Goal: Task Accomplishment & Management: Use online tool/utility

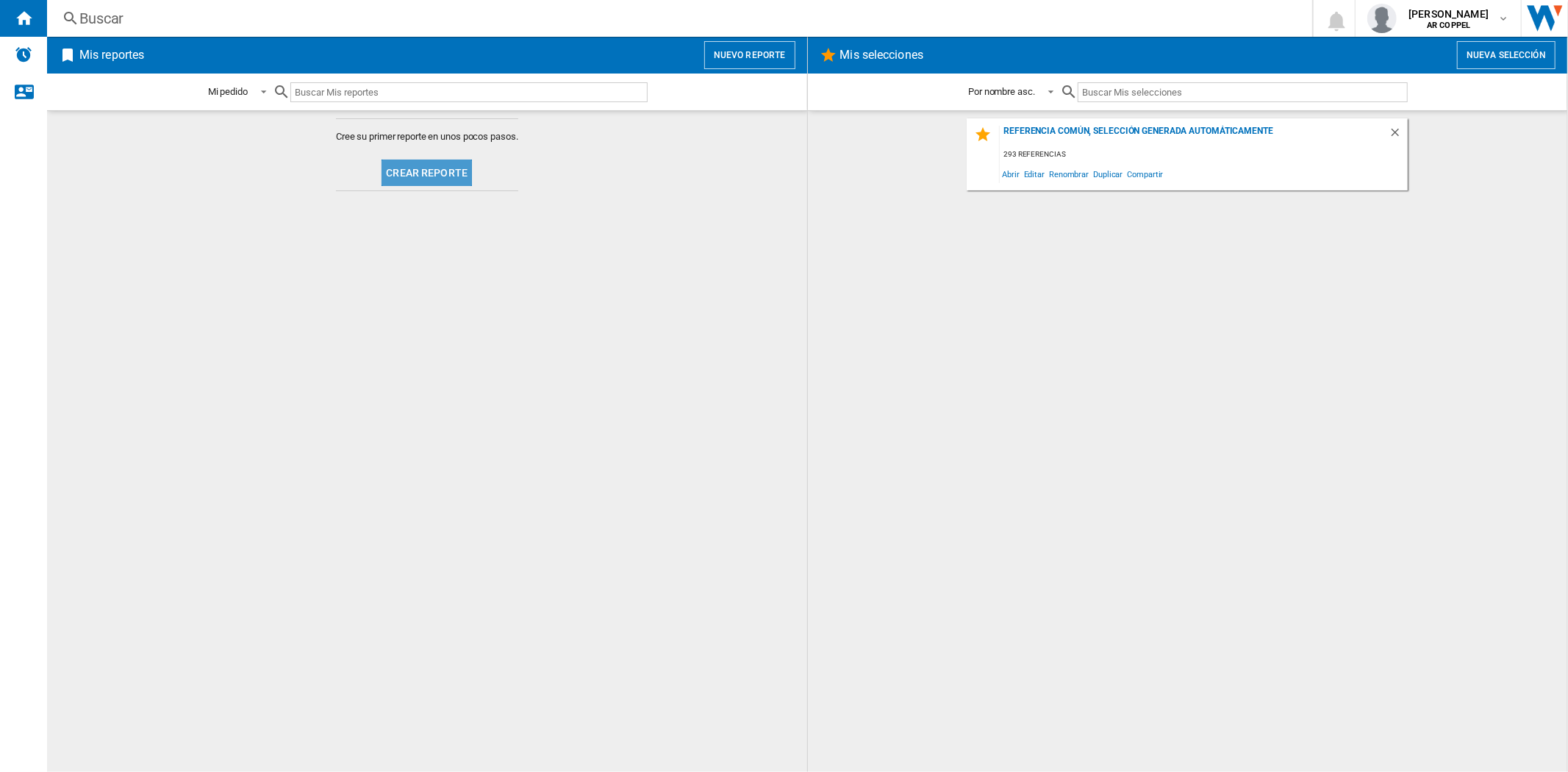
click at [442, 172] on button "Crear reporte" at bounding box center [427, 172] width 91 height 26
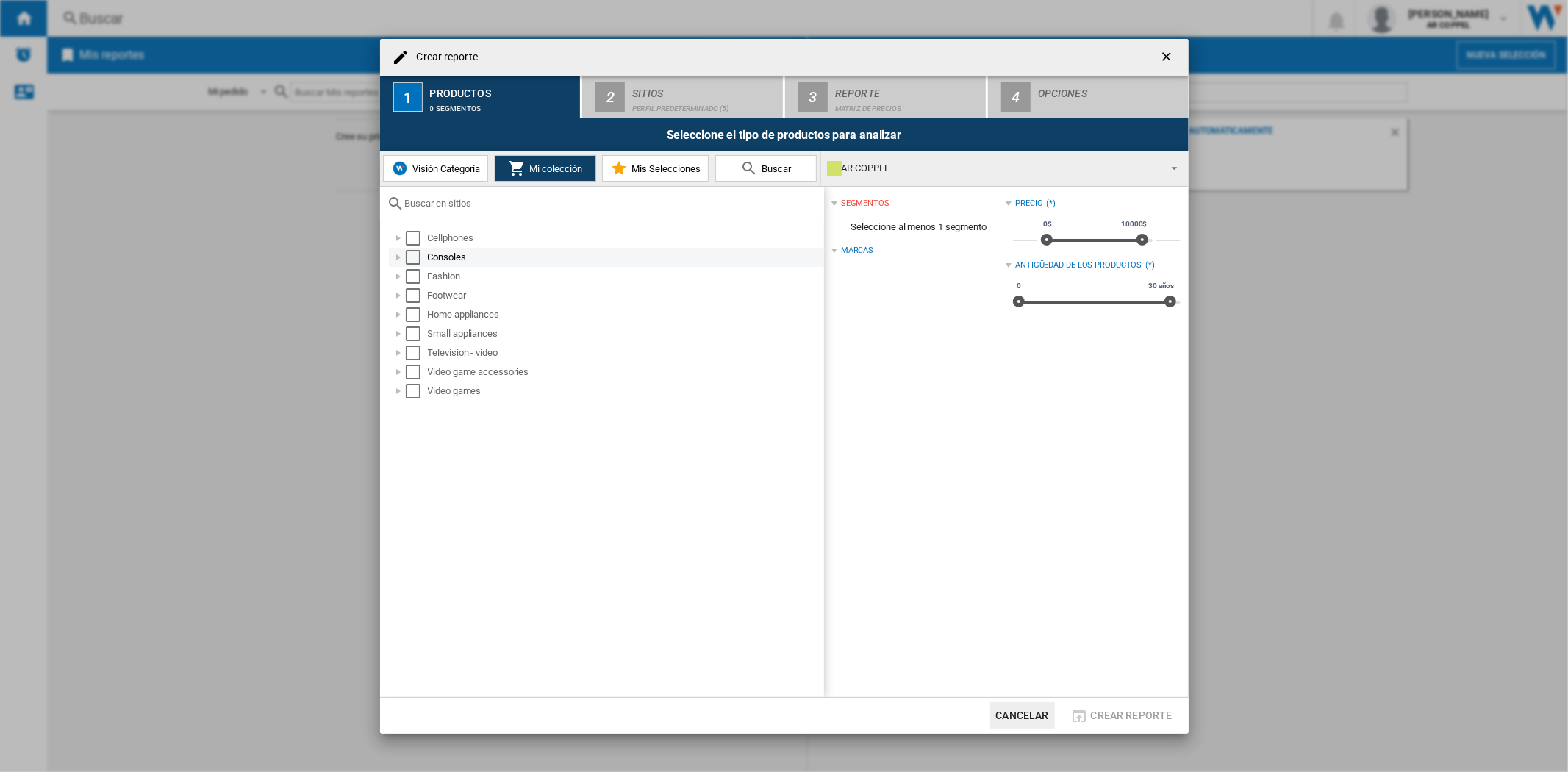
click at [405, 260] on div "Select" at bounding box center [413, 257] width 15 height 15
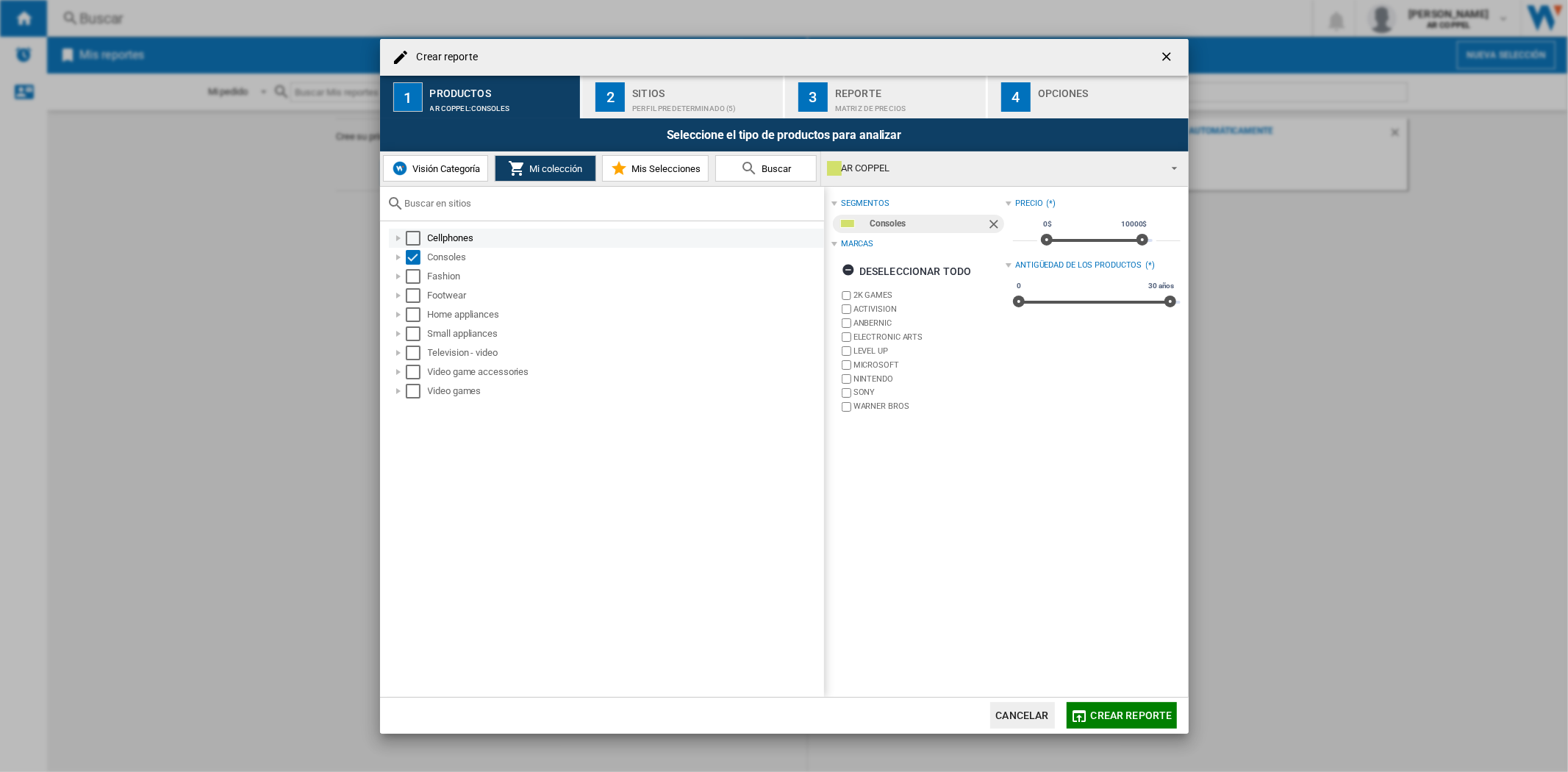
click at [408, 238] on div "Select" at bounding box center [413, 238] width 15 height 15
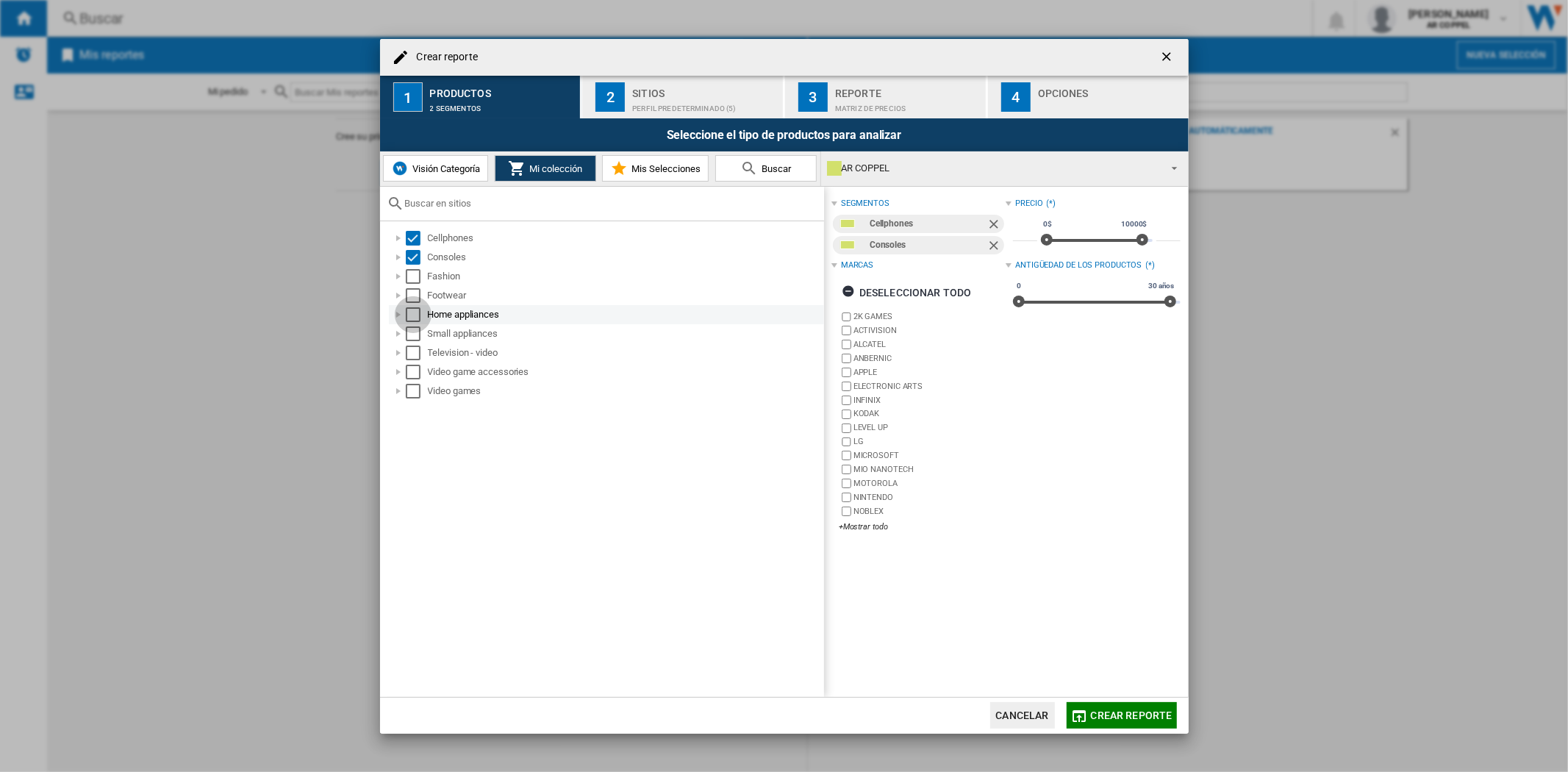
click at [406, 315] on div "Select" at bounding box center [413, 315] width 15 height 15
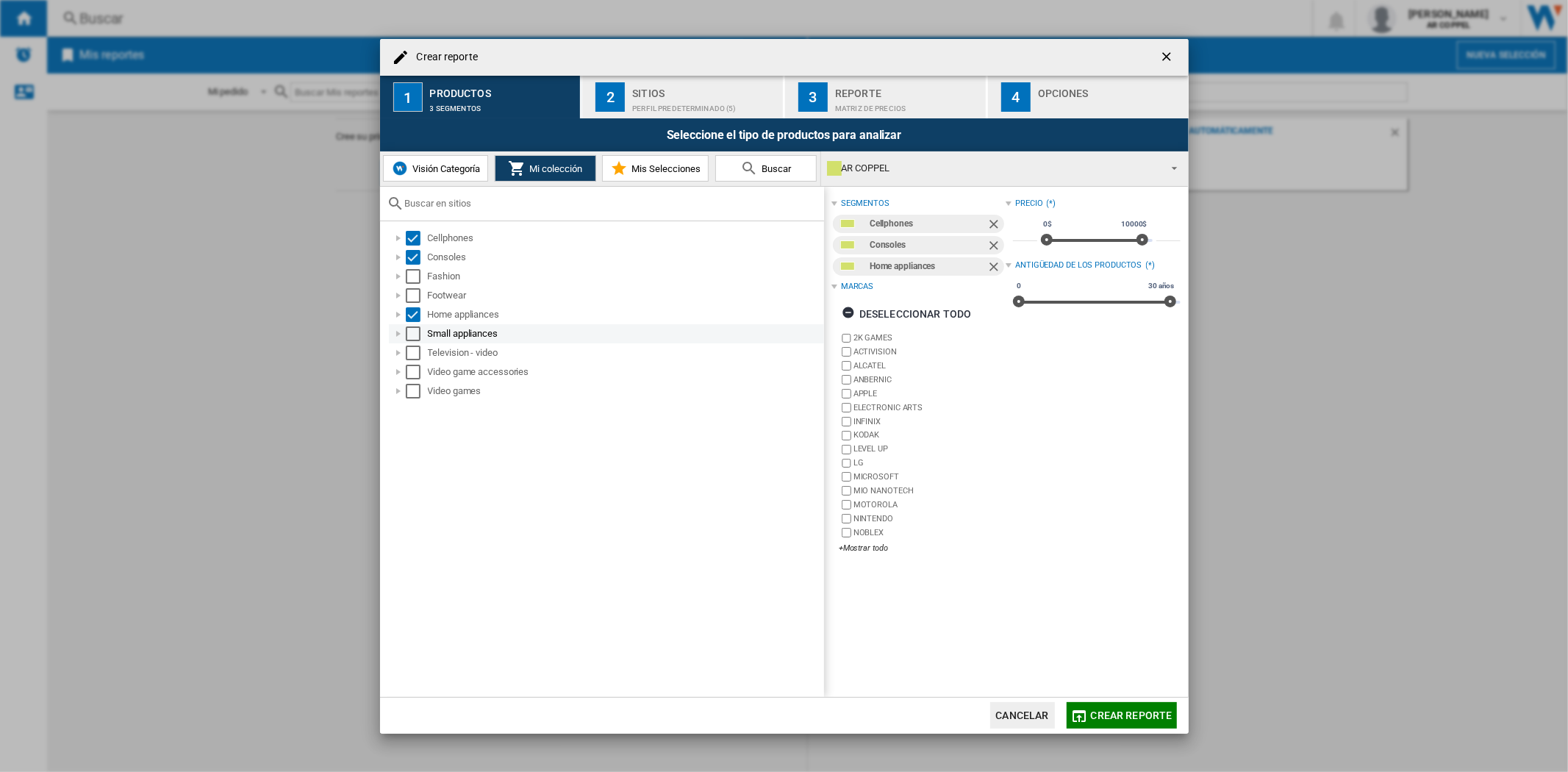
click at [413, 335] on div "Select" at bounding box center [413, 334] width 15 height 15
click at [413, 355] on div "Select" at bounding box center [413, 353] width 15 height 15
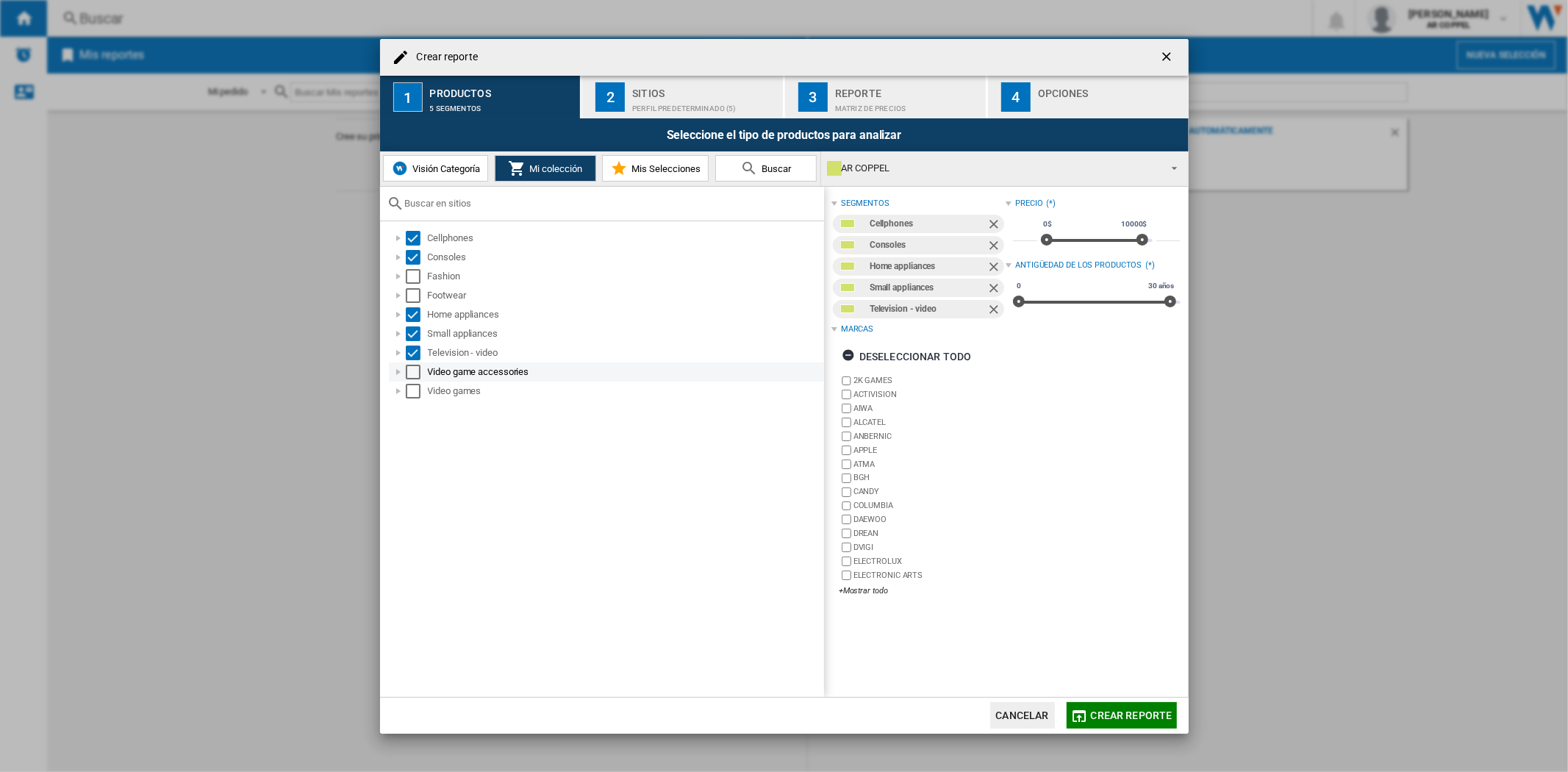
click at [413, 372] on div "Select" at bounding box center [413, 372] width 15 height 15
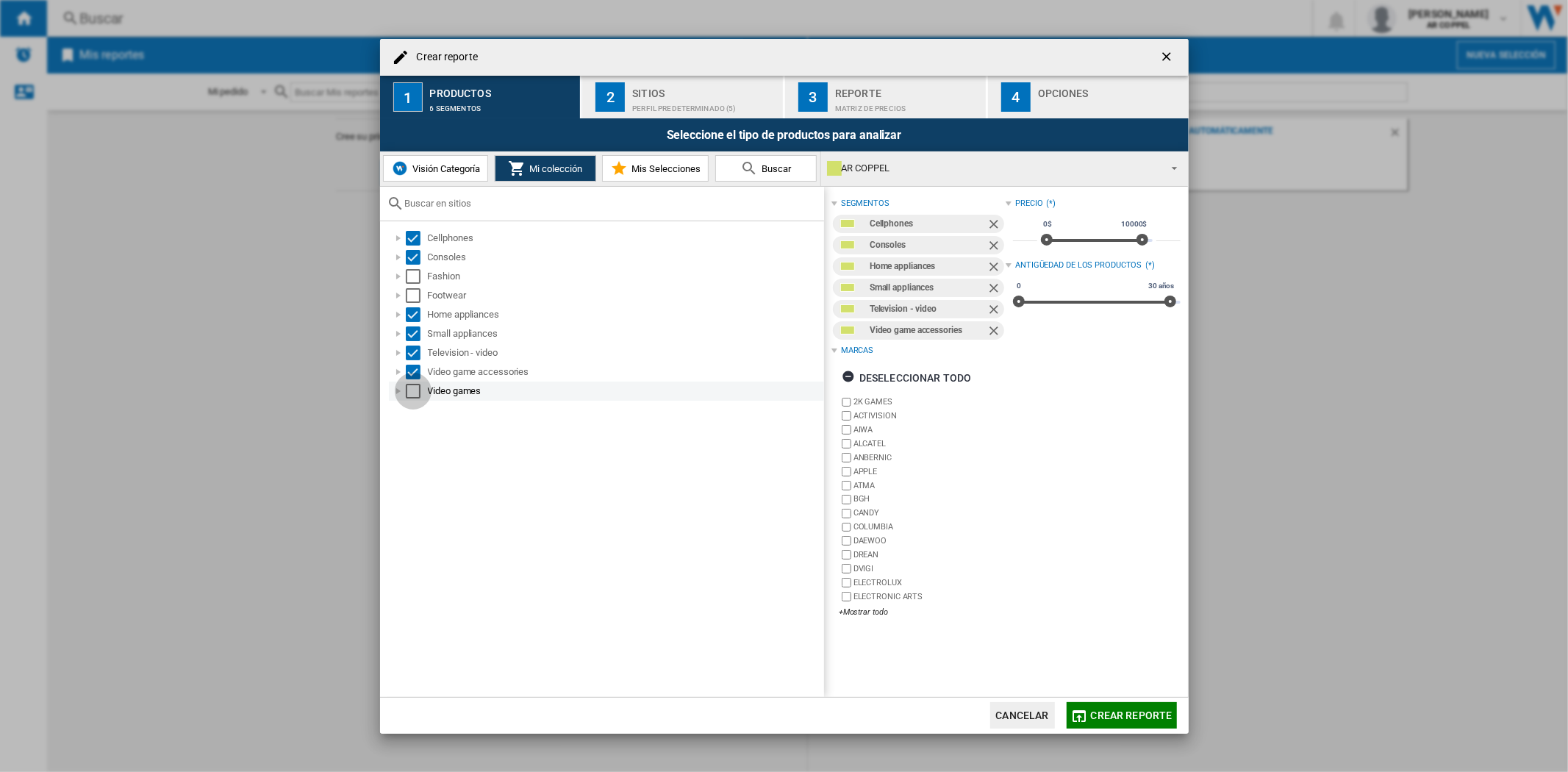
click at [413, 390] on div "Select" at bounding box center [413, 391] width 15 height 15
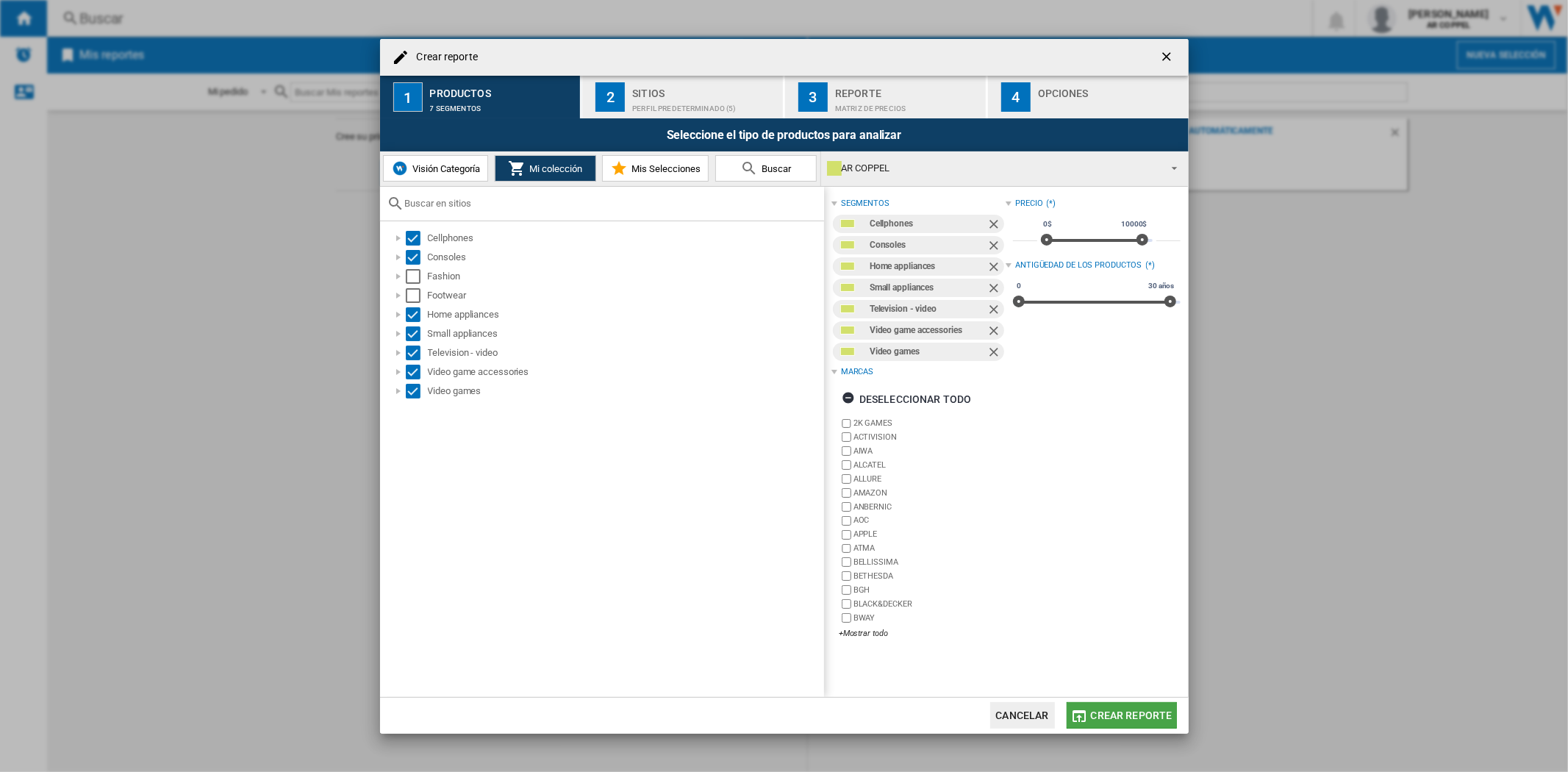
click at [1163, 714] on span "Crear reporte" at bounding box center [1131, 715] width 82 height 11
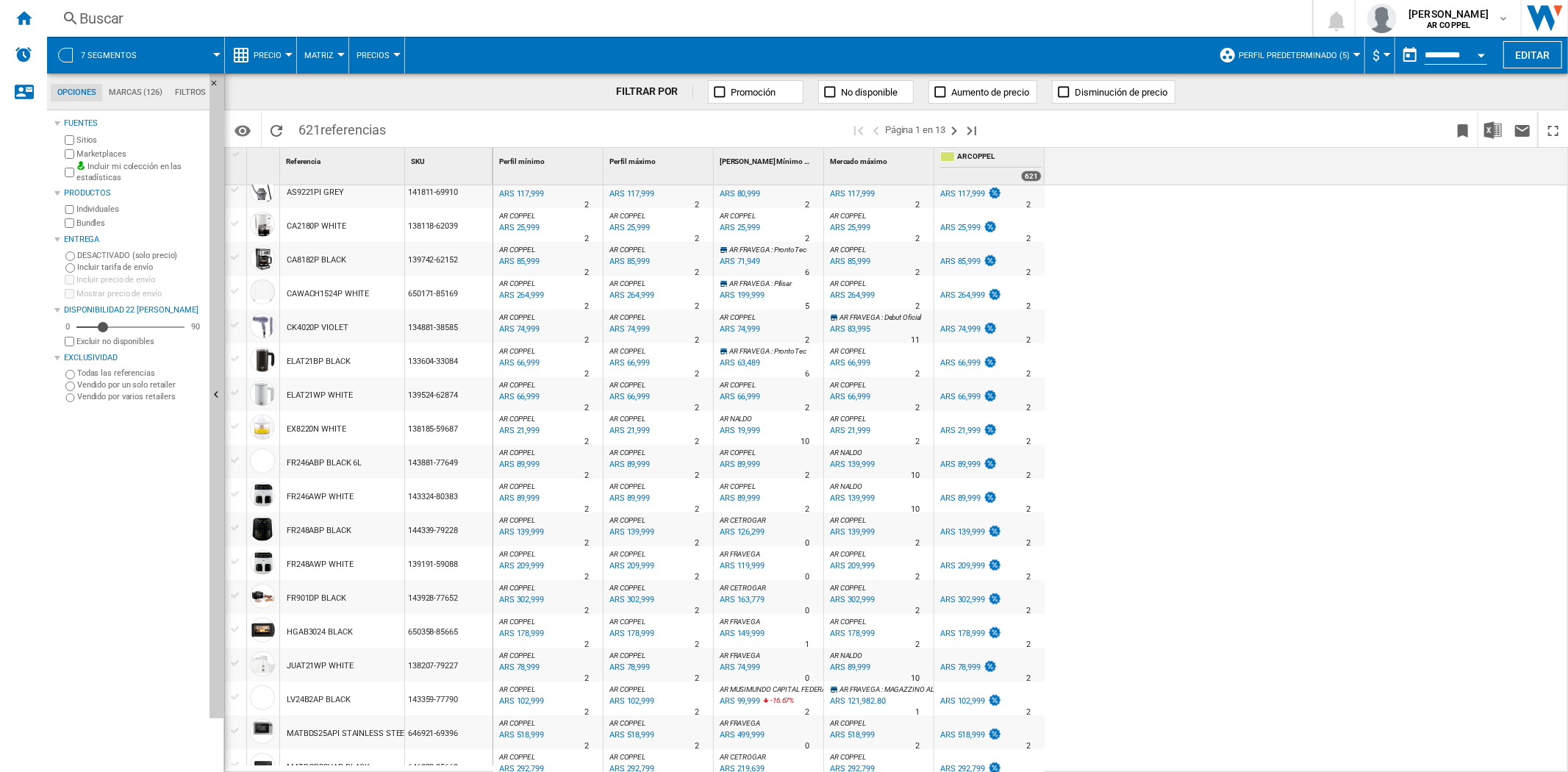
scroll to position [408, 0]
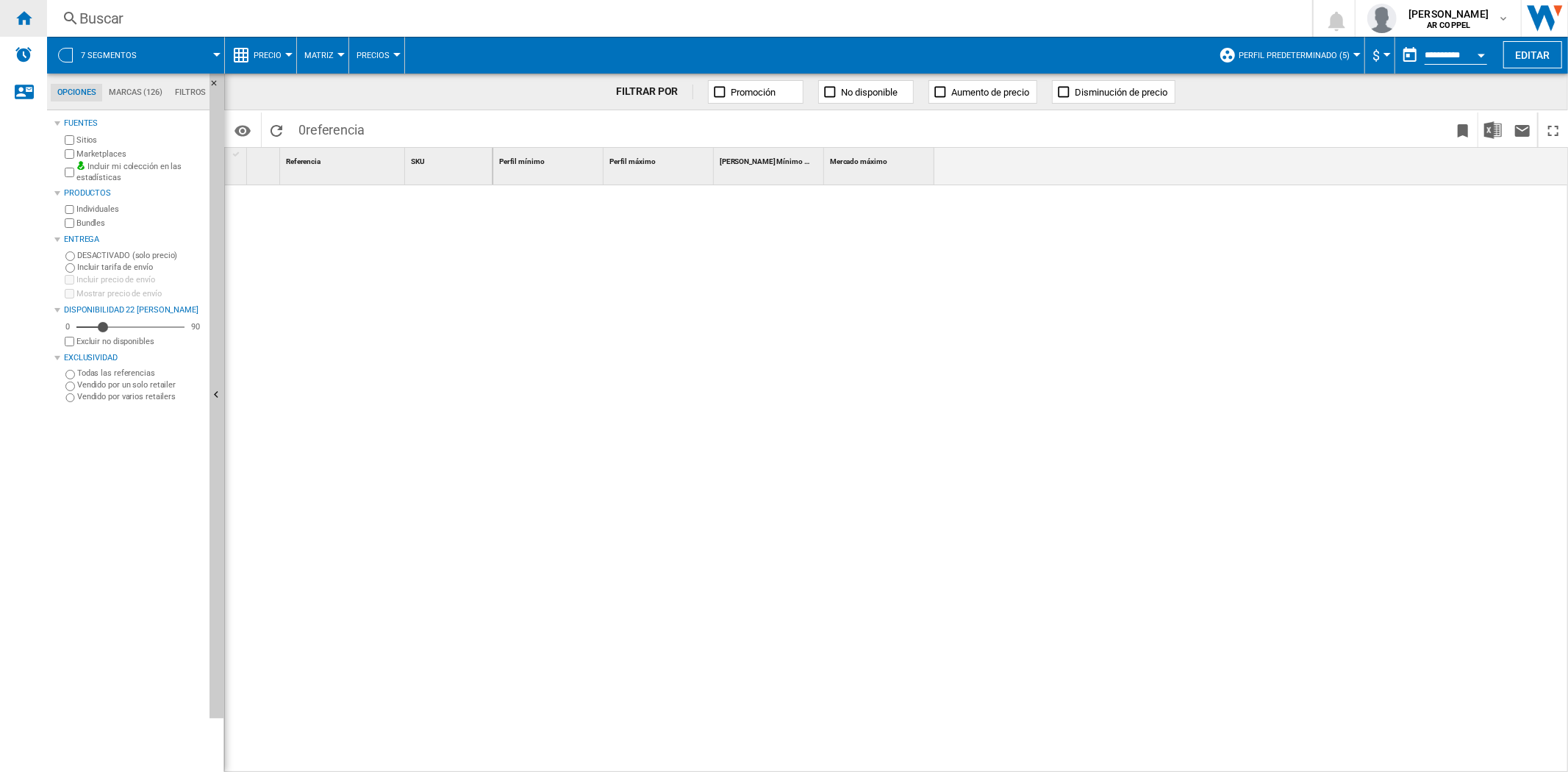
click at [26, 18] on ng-md-icon "Inicio" at bounding box center [24, 17] width 18 height 18
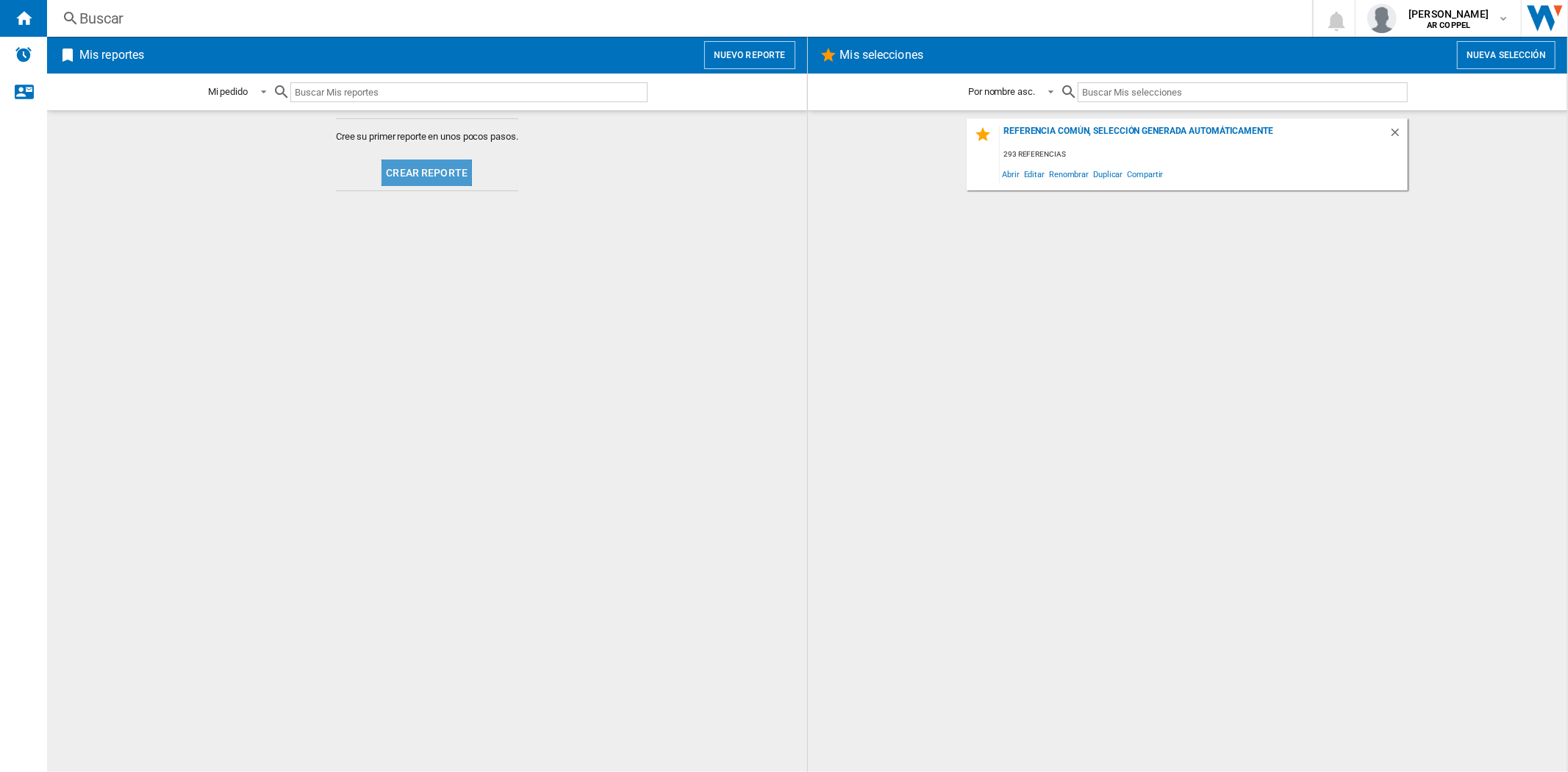
click at [432, 171] on button "Crear reporte" at bounding box center [427, 172] width 91 height 26
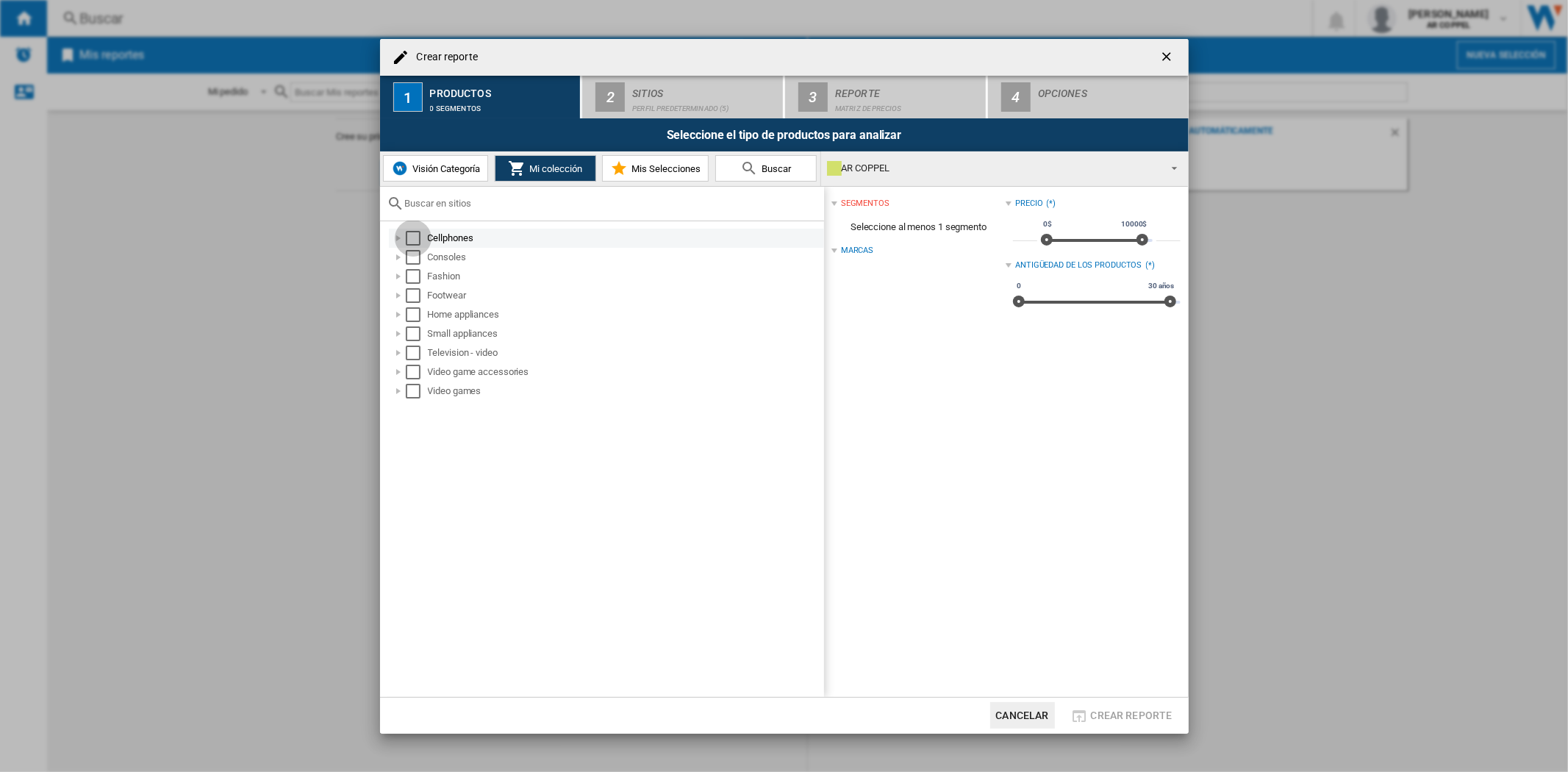
click at [412, 231] on div "Select" at bounding box center [413, 238] width 15 height 15
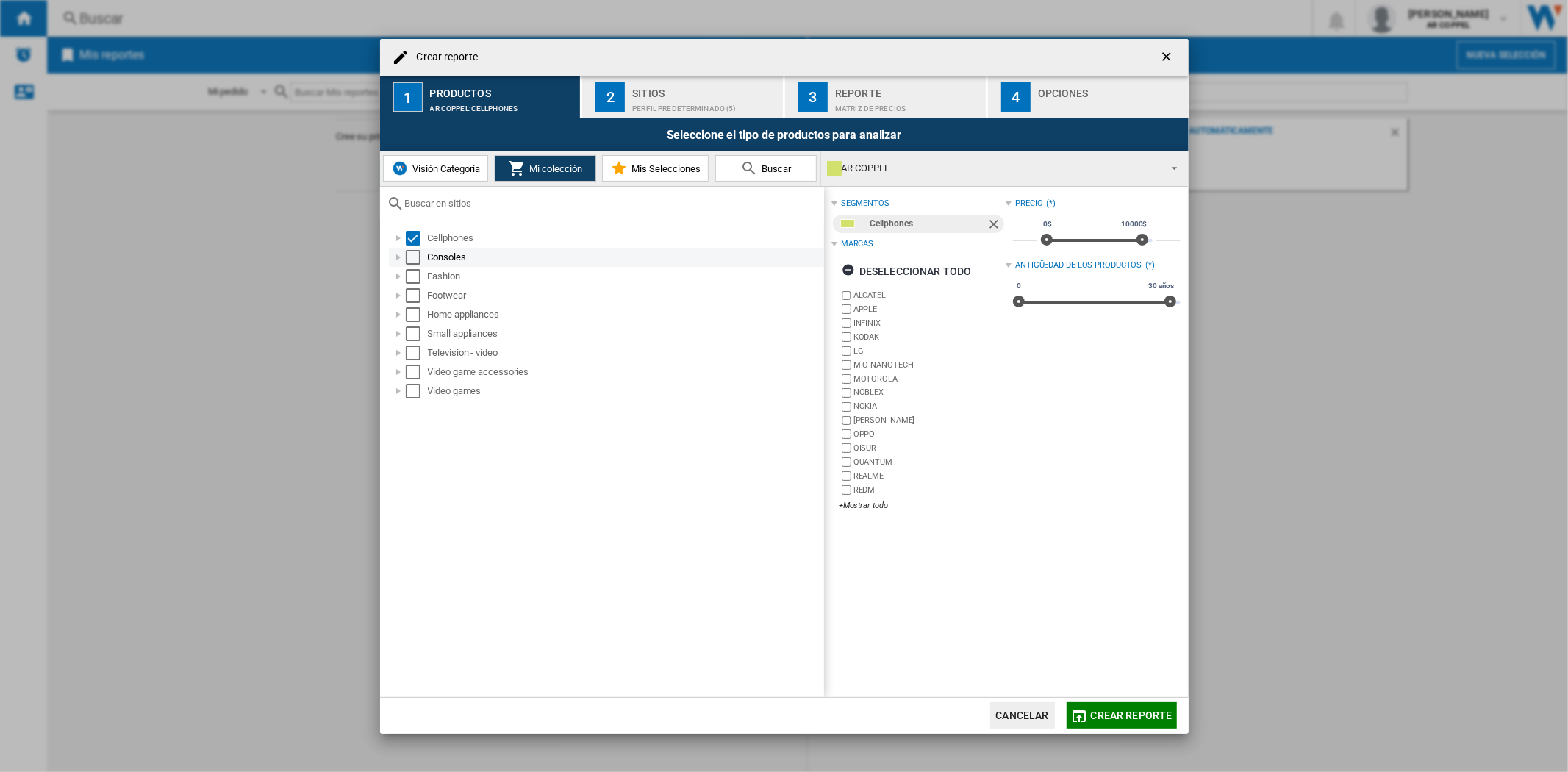
click at [413, 255] on div "Select" at bounding box center [413, 257] width 15 height 15
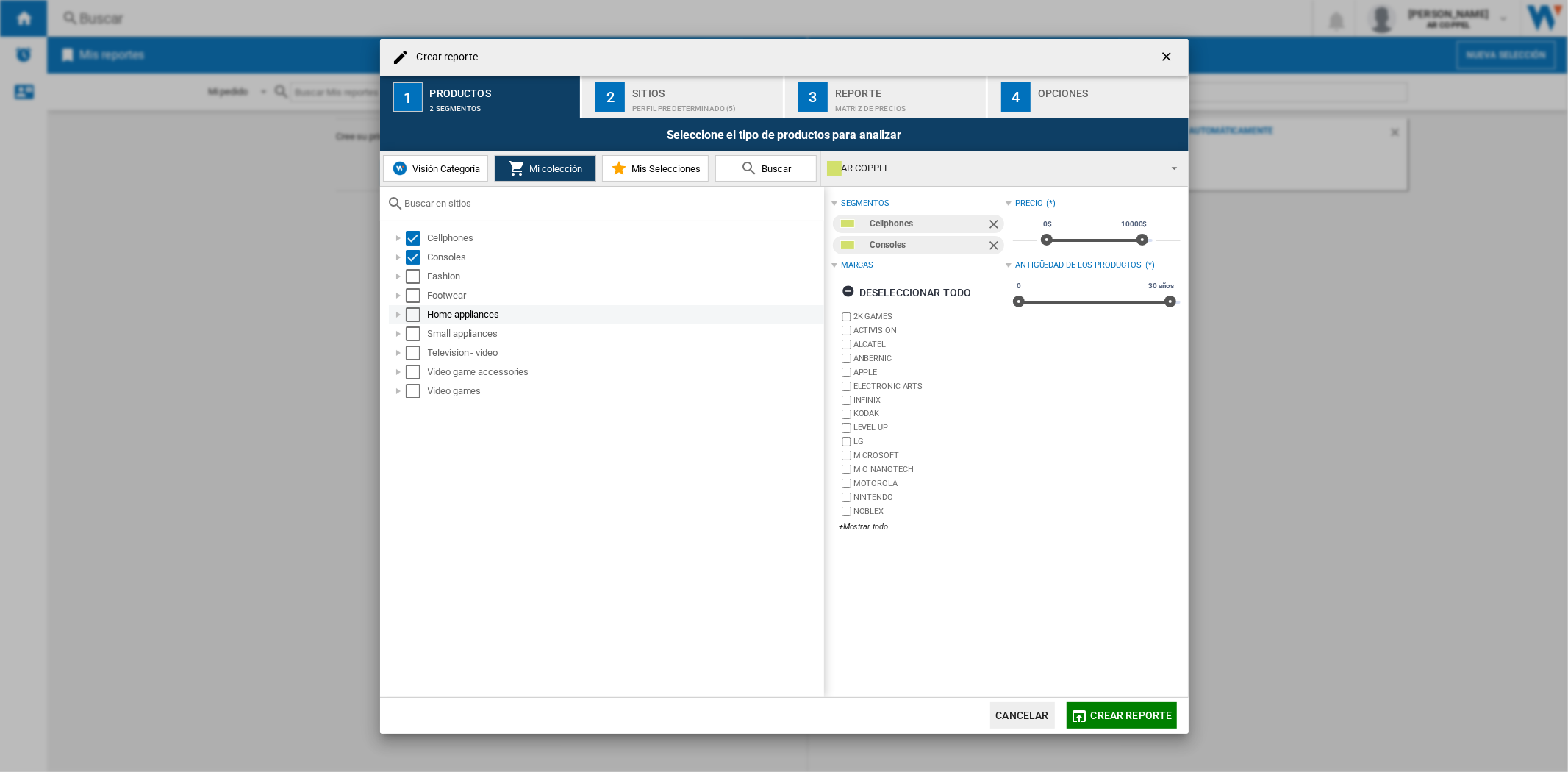
click at [409, 316] on div "Select" at bounding box center [413, 315] width 15 height 15
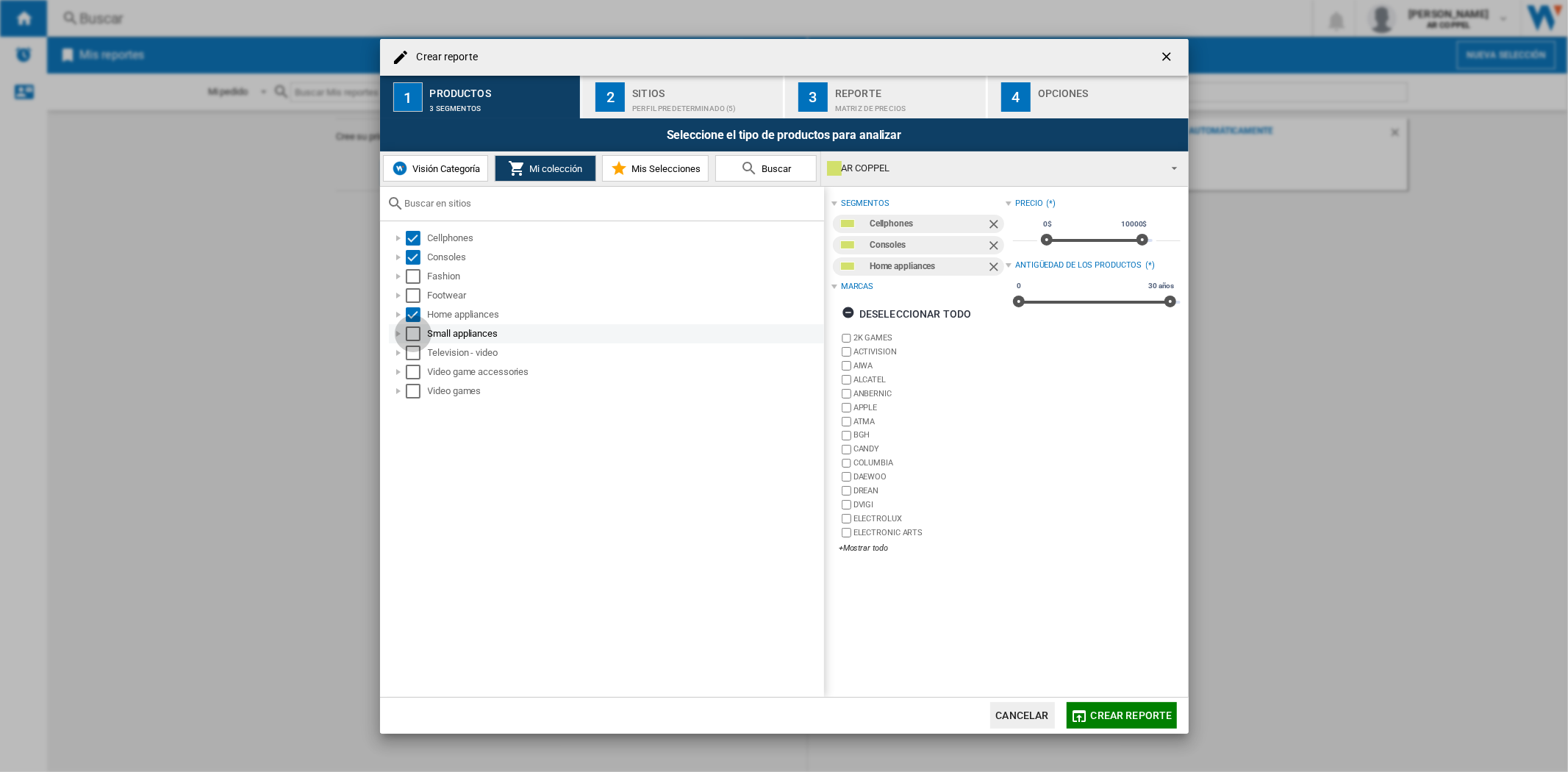
click at [409, 329] on div "Select" at bounding box center [413, 334] width 15 height 15
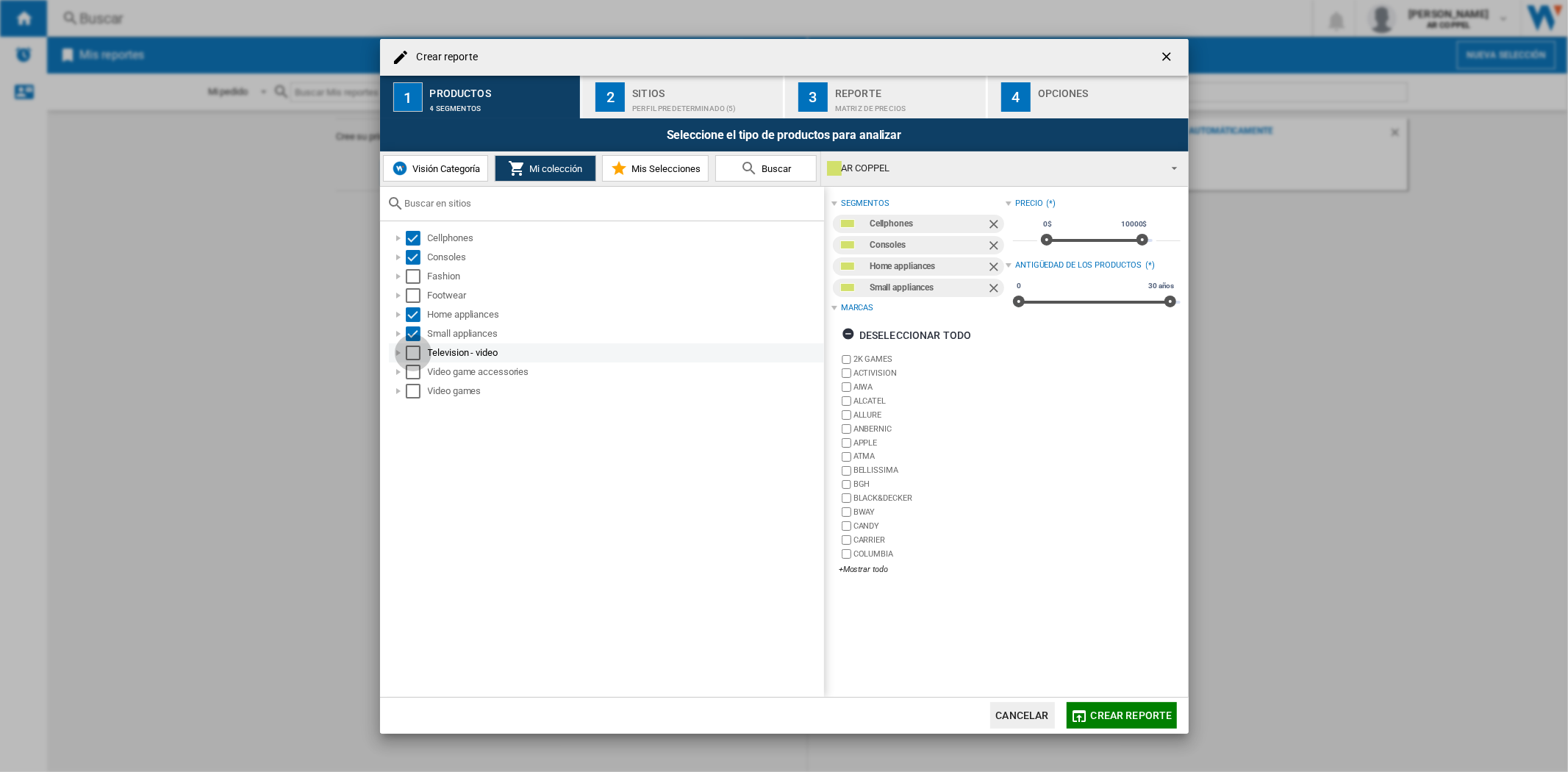
click at [409, 355] on div "Select" at bounding box center [413, 353] width 15 height 15
click at [409, 365] on div "Select" at bounding box center [413, 372] width 15 height 15
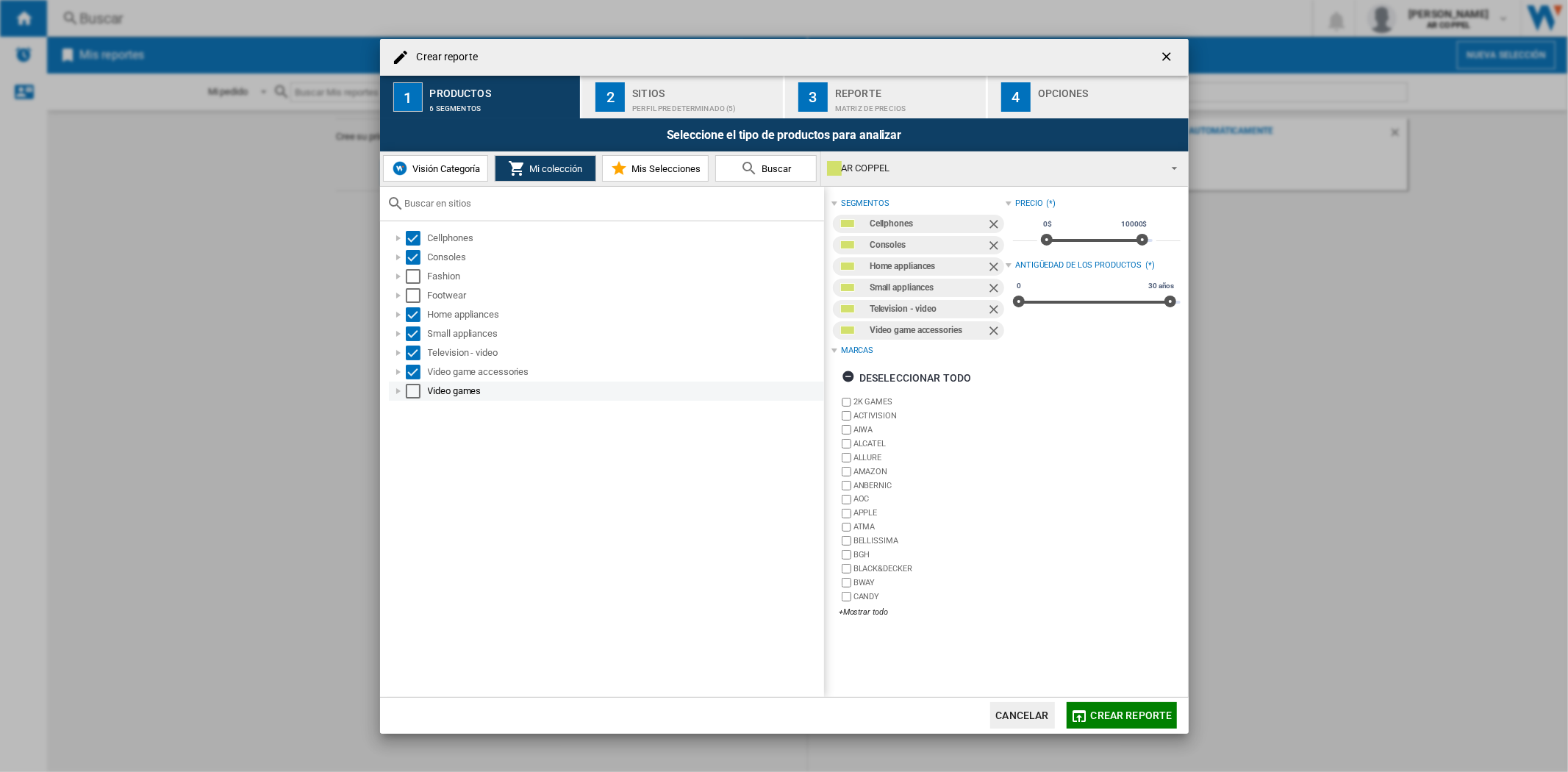
click at [414, 388] on div "Select" at bounding box center [413, 391] width 15 height 15
click at [673, 93] on div "Sitios" at bounding box center [704, 90] width 145 height 15
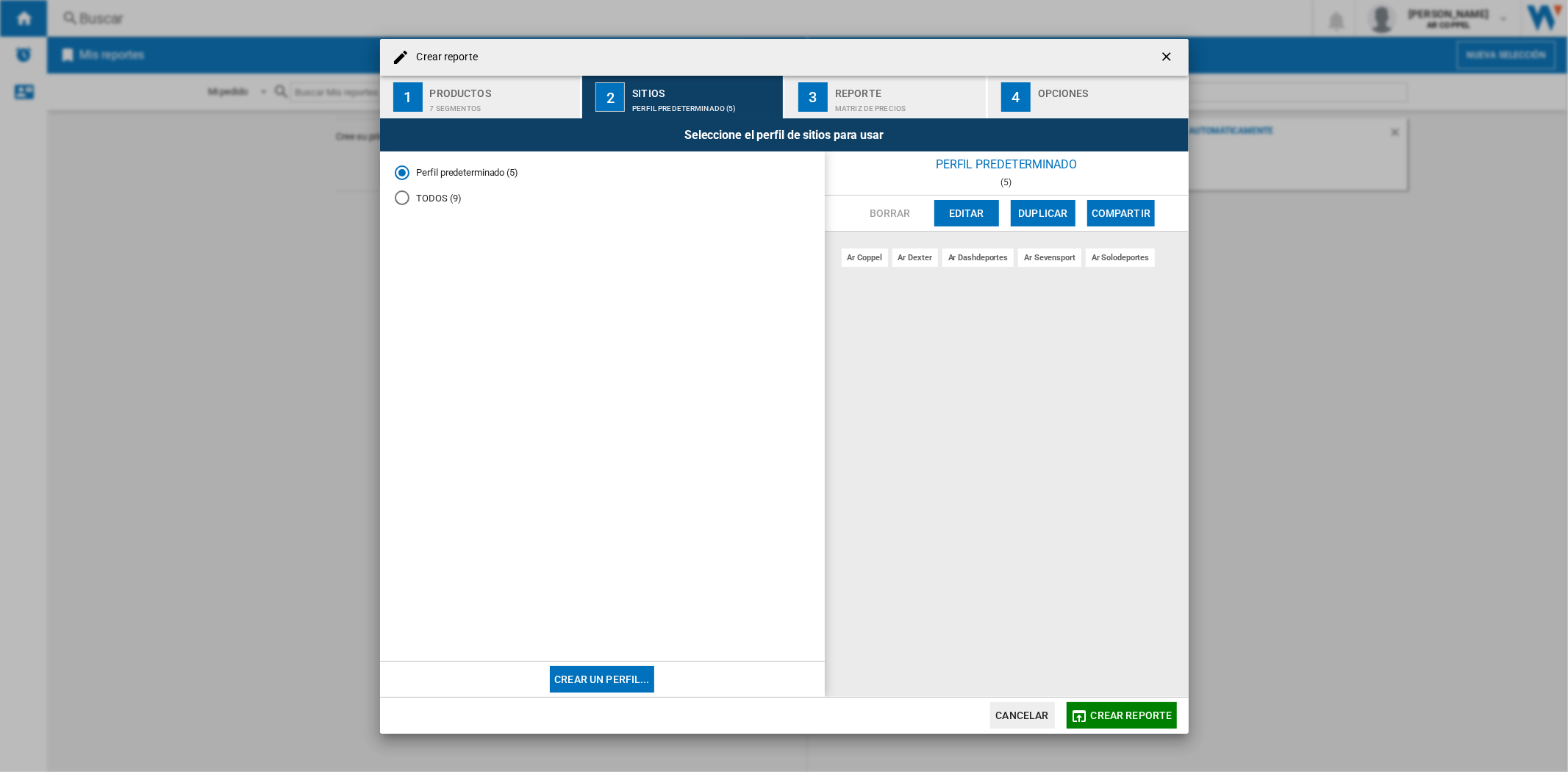
click at [906, 104] on div "Matriz de precios" at bounding box center [908, 105] width 145 height 15
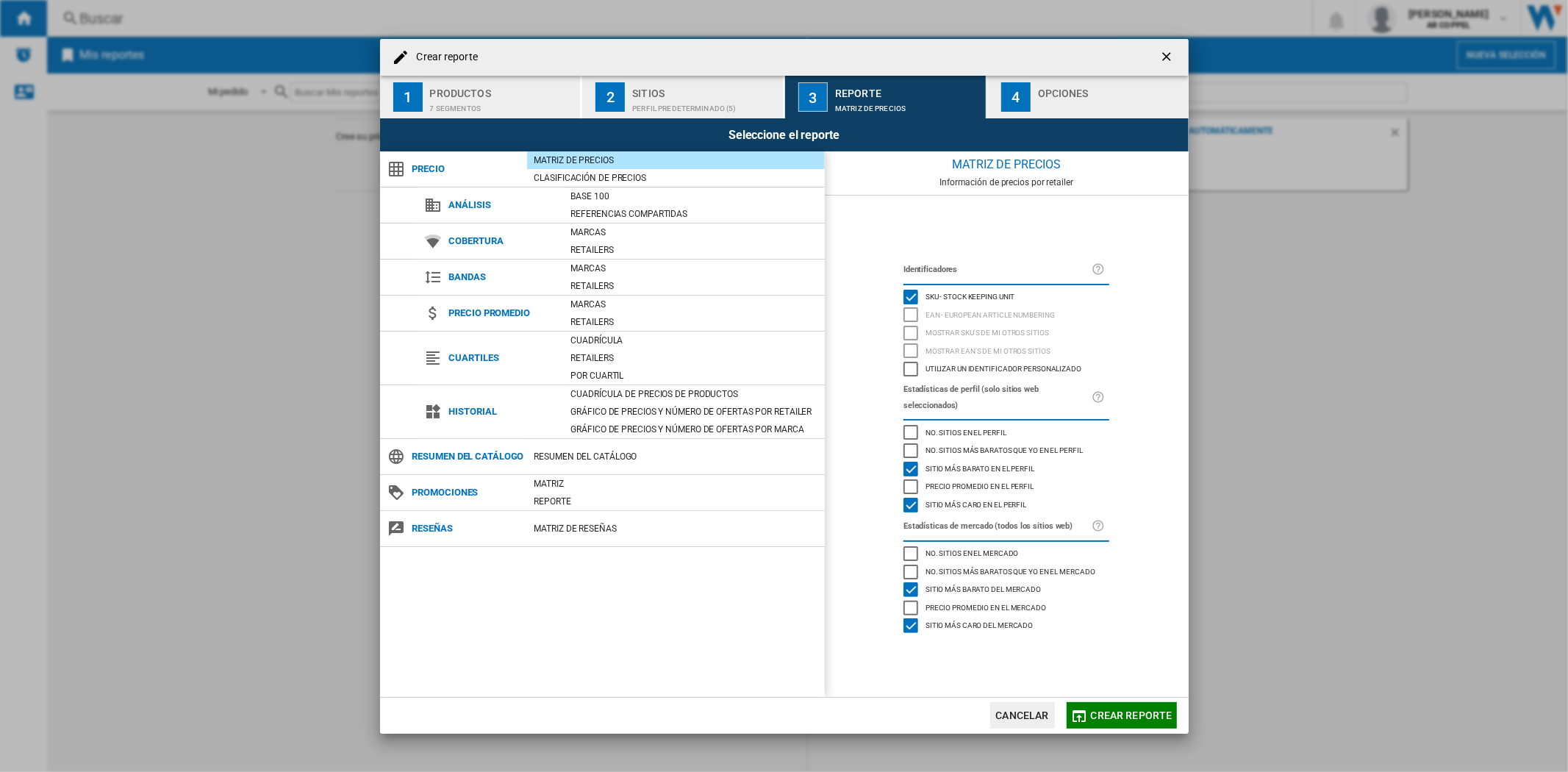
click at [1090, 85] on div "Opciones" at bounding box center [1111, 90] width 145 height 15
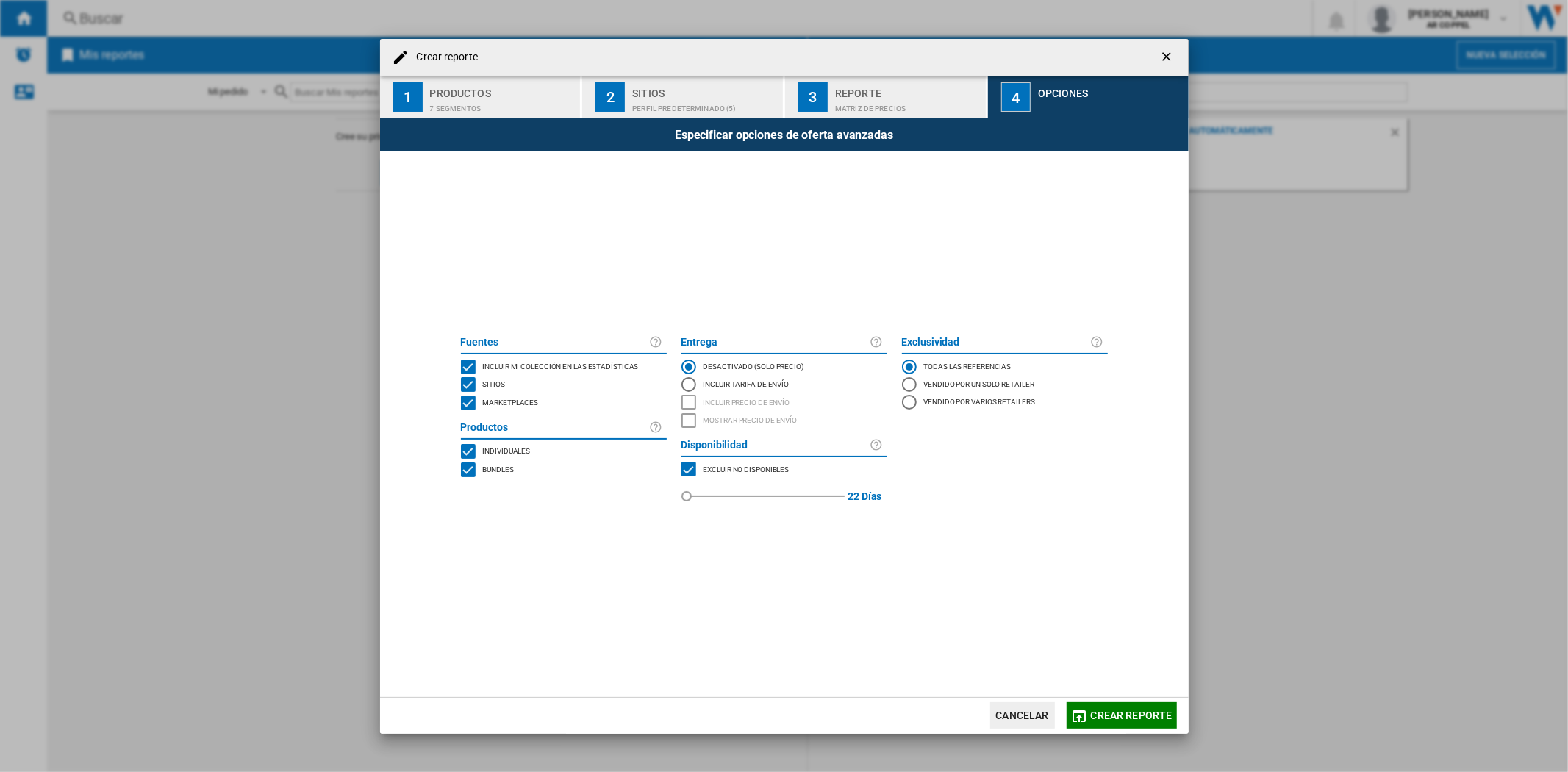
click at [1114, 710] on span "Crear reporte" at bounding box center [1131, 715] width 82 height 11
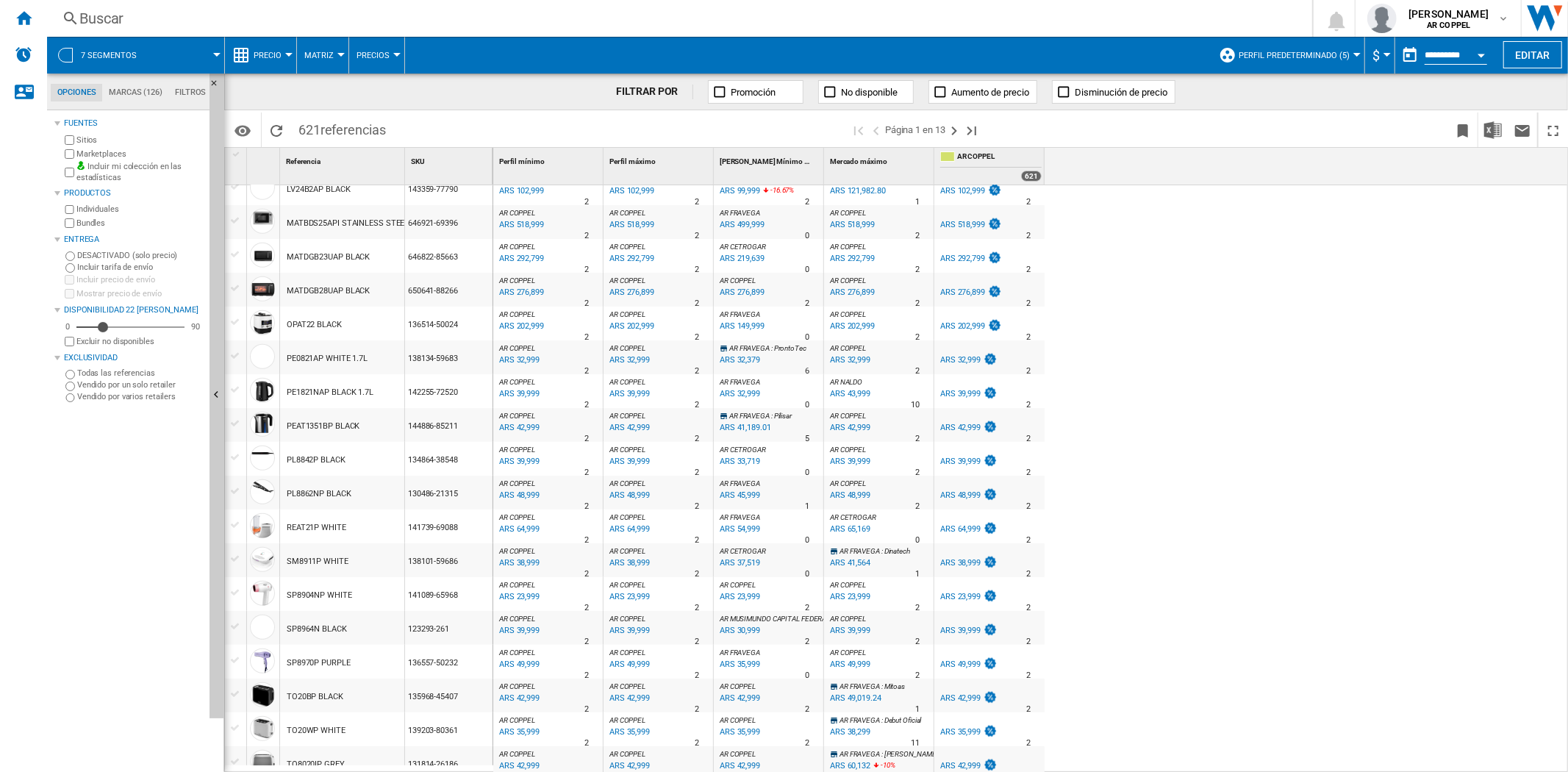
scroll to position [835, 0]
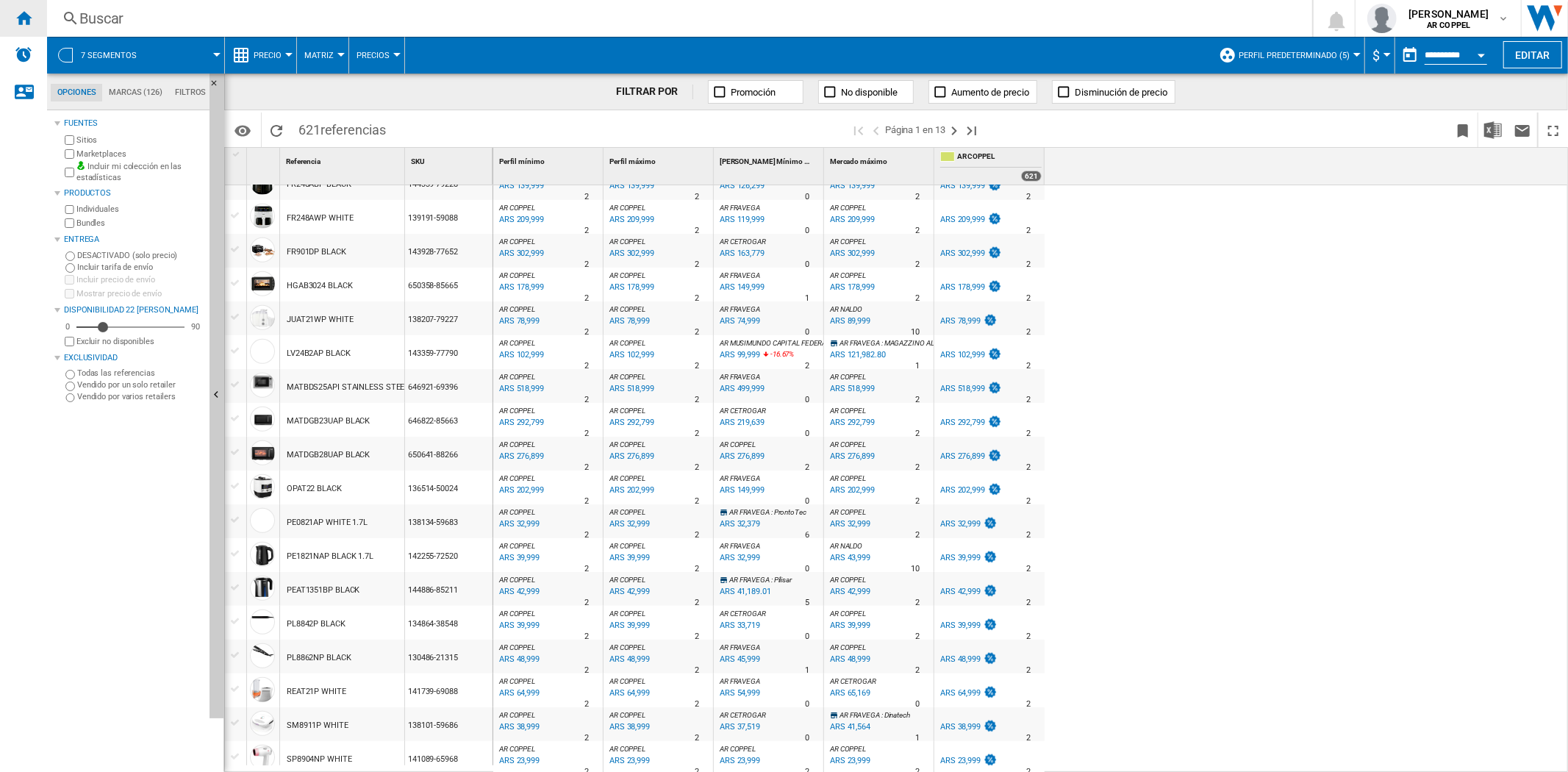
click at [25, 25] on ng-md-icon "Inicio" at bounding box center [24, 17] width 18 height 18
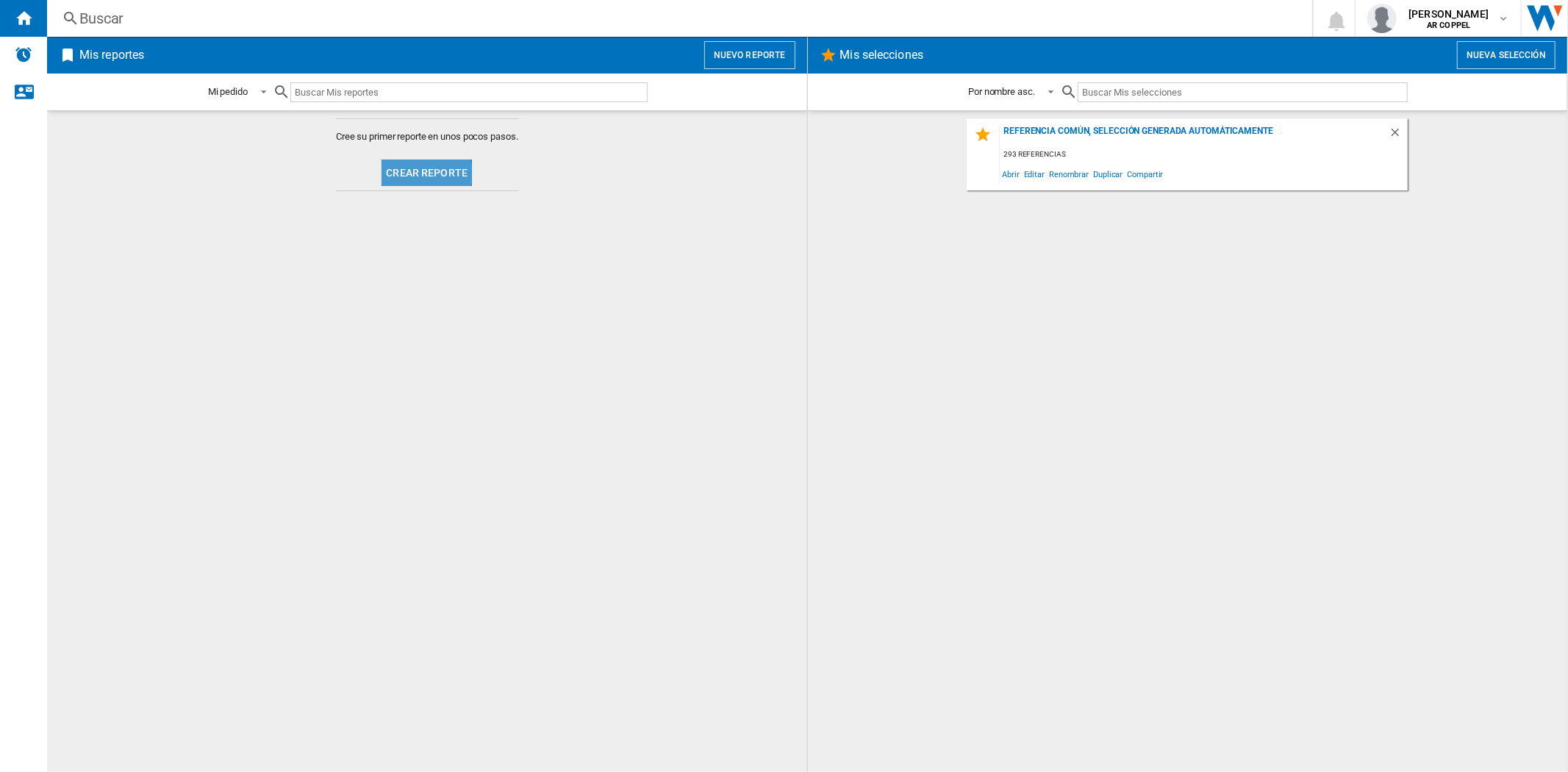
click at [404, 180] on button "Crear reporte" at bounding box center [427, 172] width 91 height 26
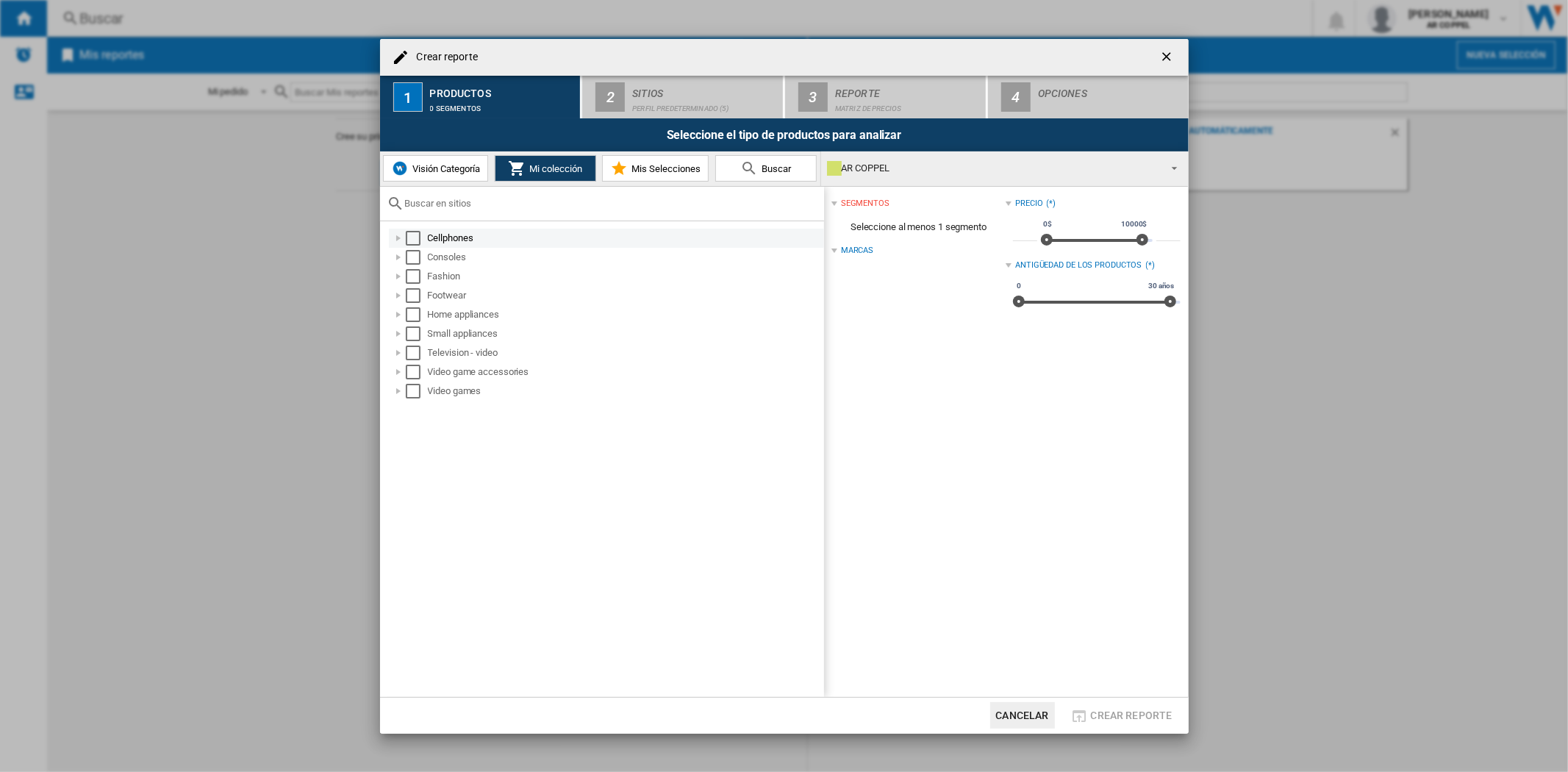
click at [408, 234] on div "Select" at bounding box center [413, 238] width 15 height 15
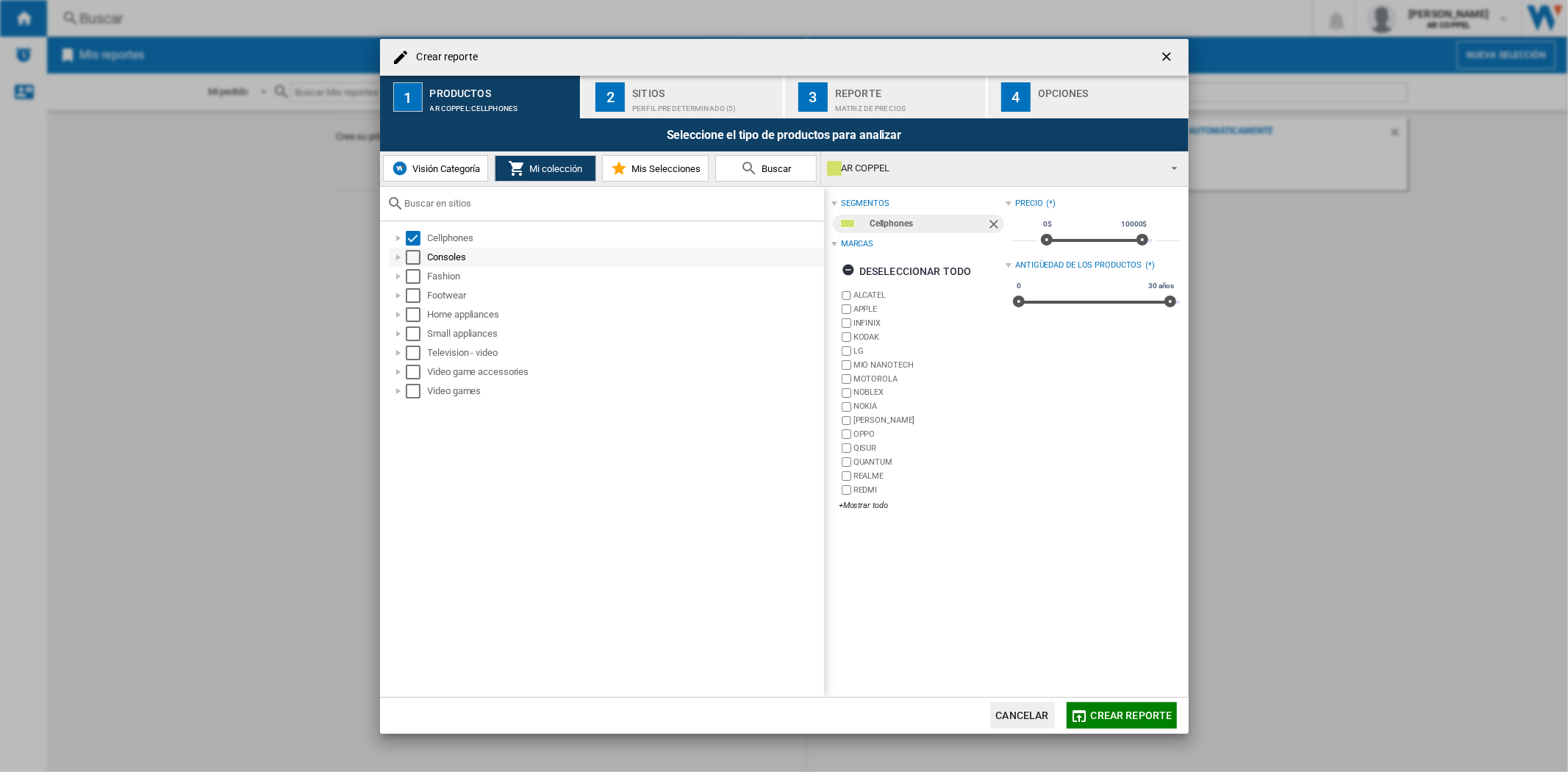
click at [405, 253] on div "Select" at bounding box center [413, 257] width 15 height 15
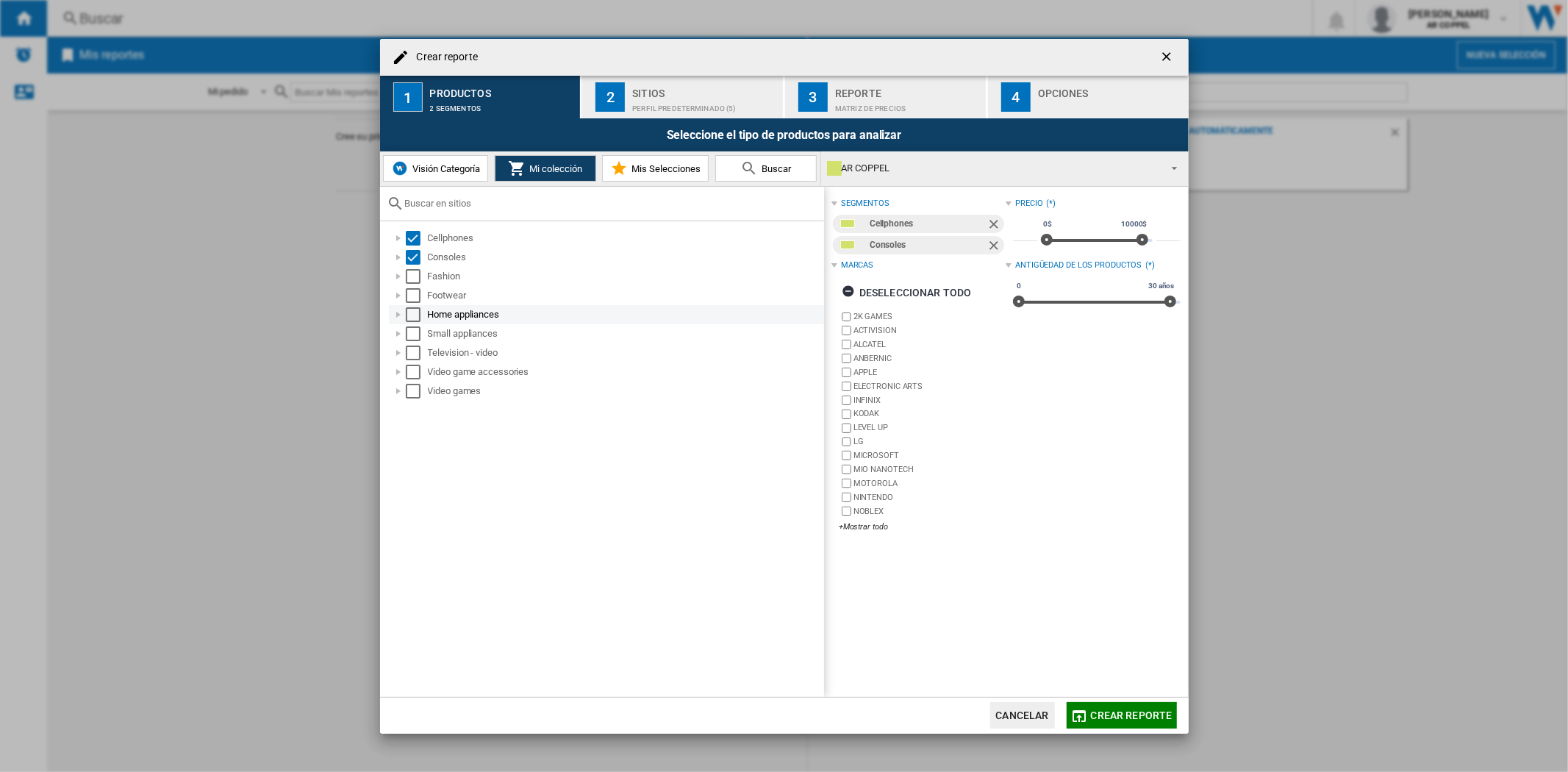
click at [403, 309] on div "Crear reporte ..." at bounding box center [399, 315] width 15 height 15
click at [405, 334] on div "Electrodomesticos" at bounding box center [615, 334] width 419 height 19
click at [407, 319] on div "Select" at bounding box center [413, 315] width 15 height 15
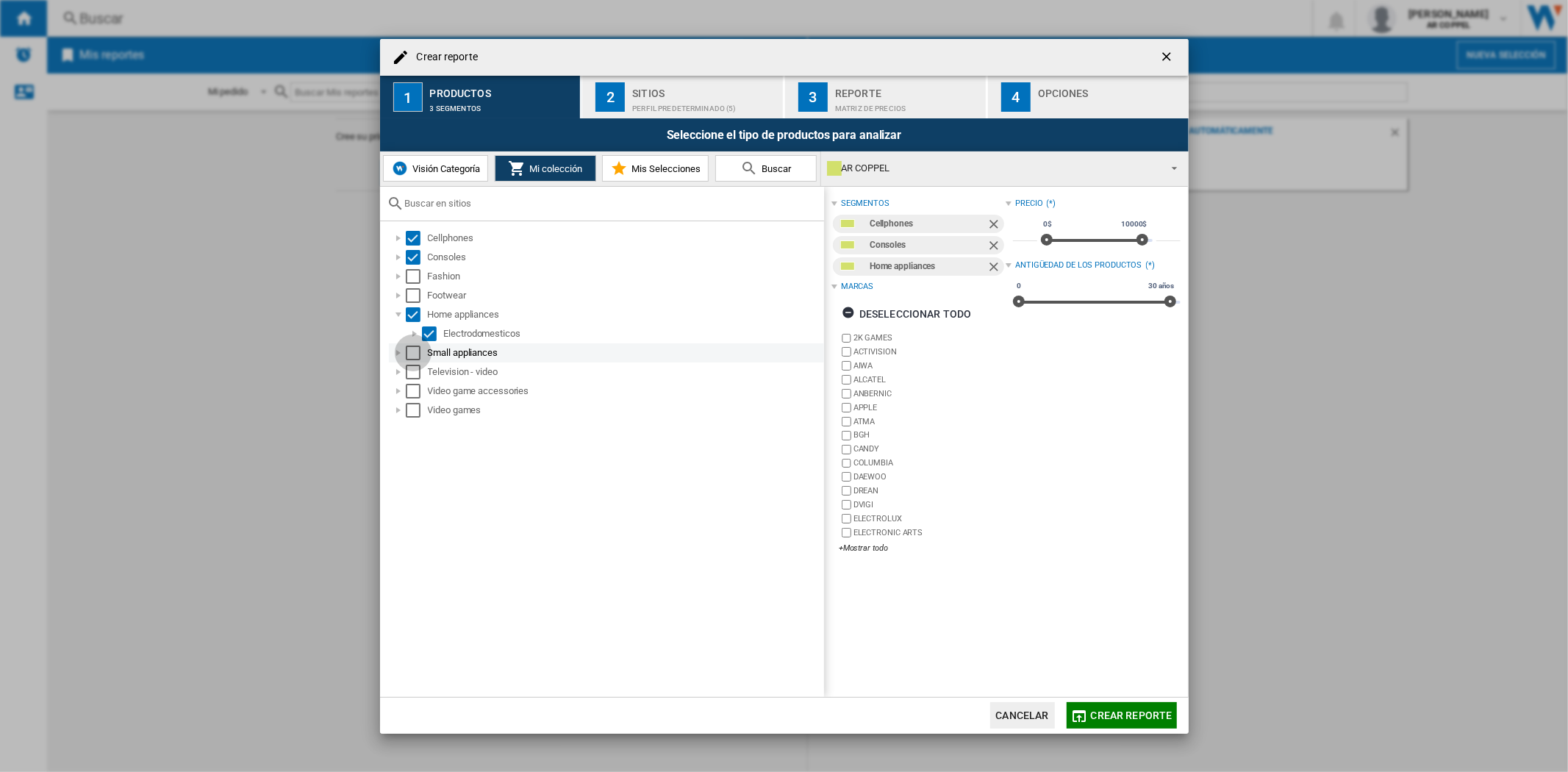
click at [408, 350] on div "Select" at bounding box center [413, 353] width 15 height 15
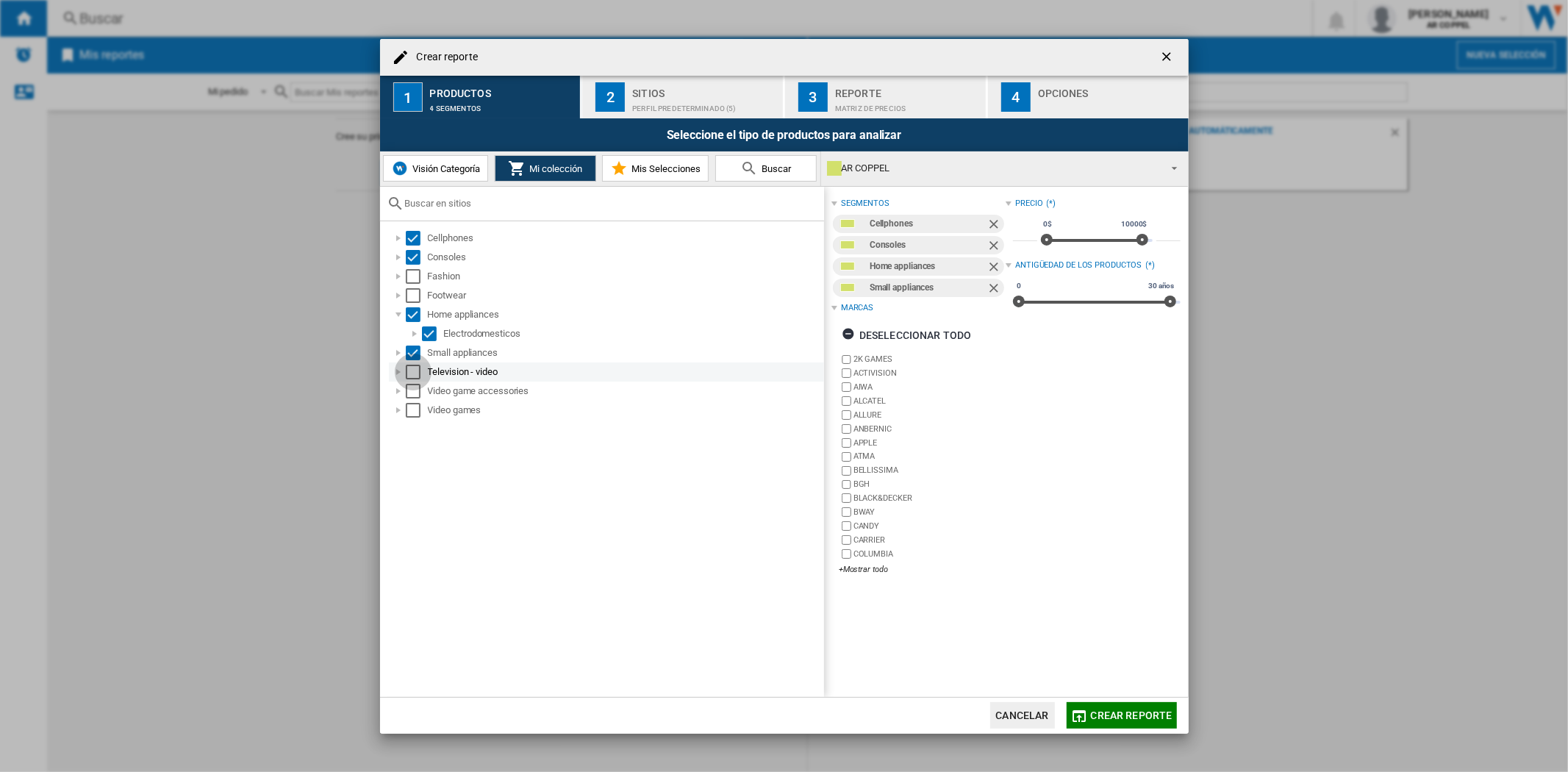
click at [417, 370] on div "Select" at bounding box center [413, 372] width 15 height 15
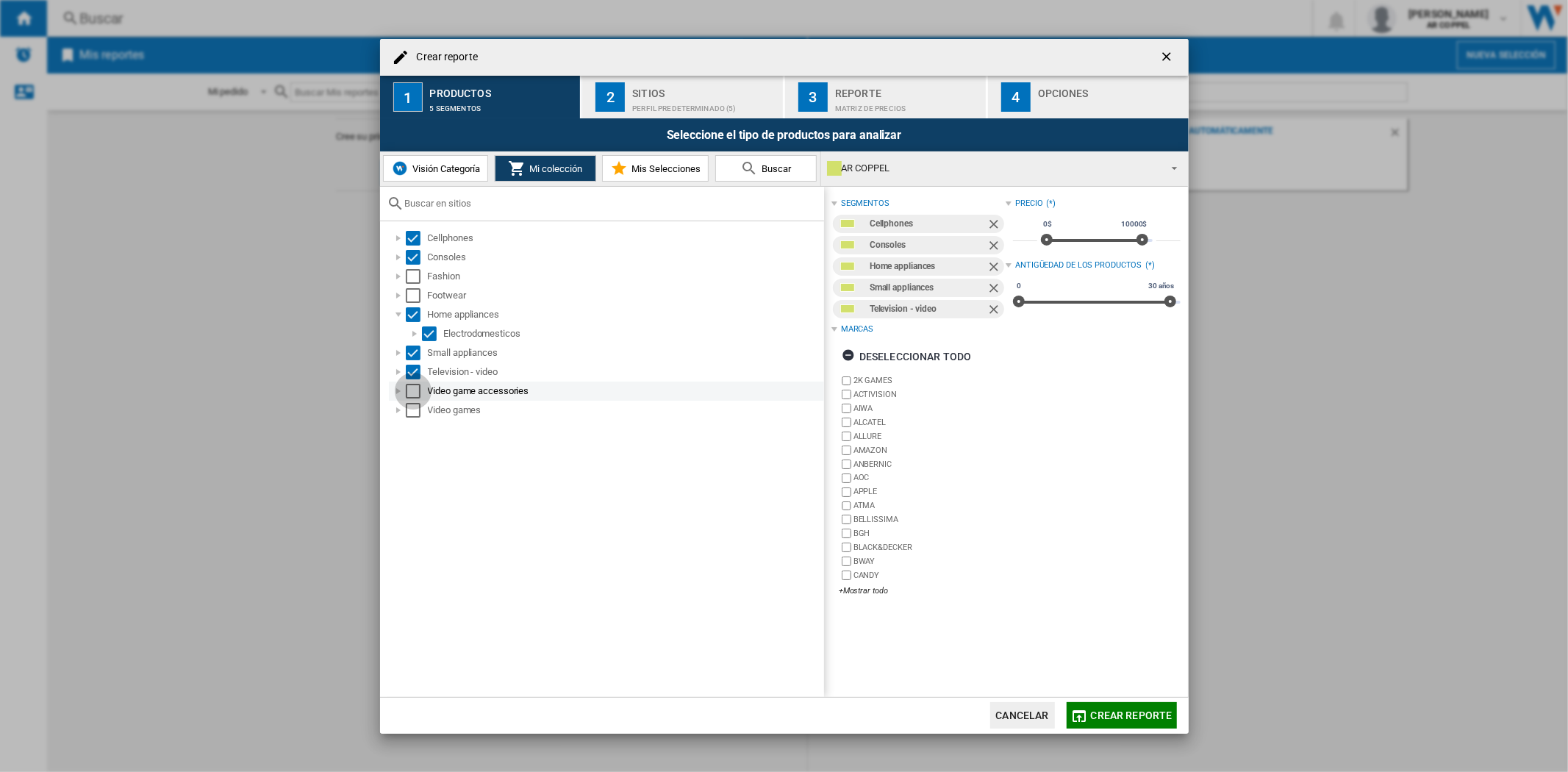
click at [410, 395] on div "Select" at bounding box center [413, 391] width 15 height 15
click at [410, 409] on div "Select" at bounding box center [413, 410] width 15 height 15
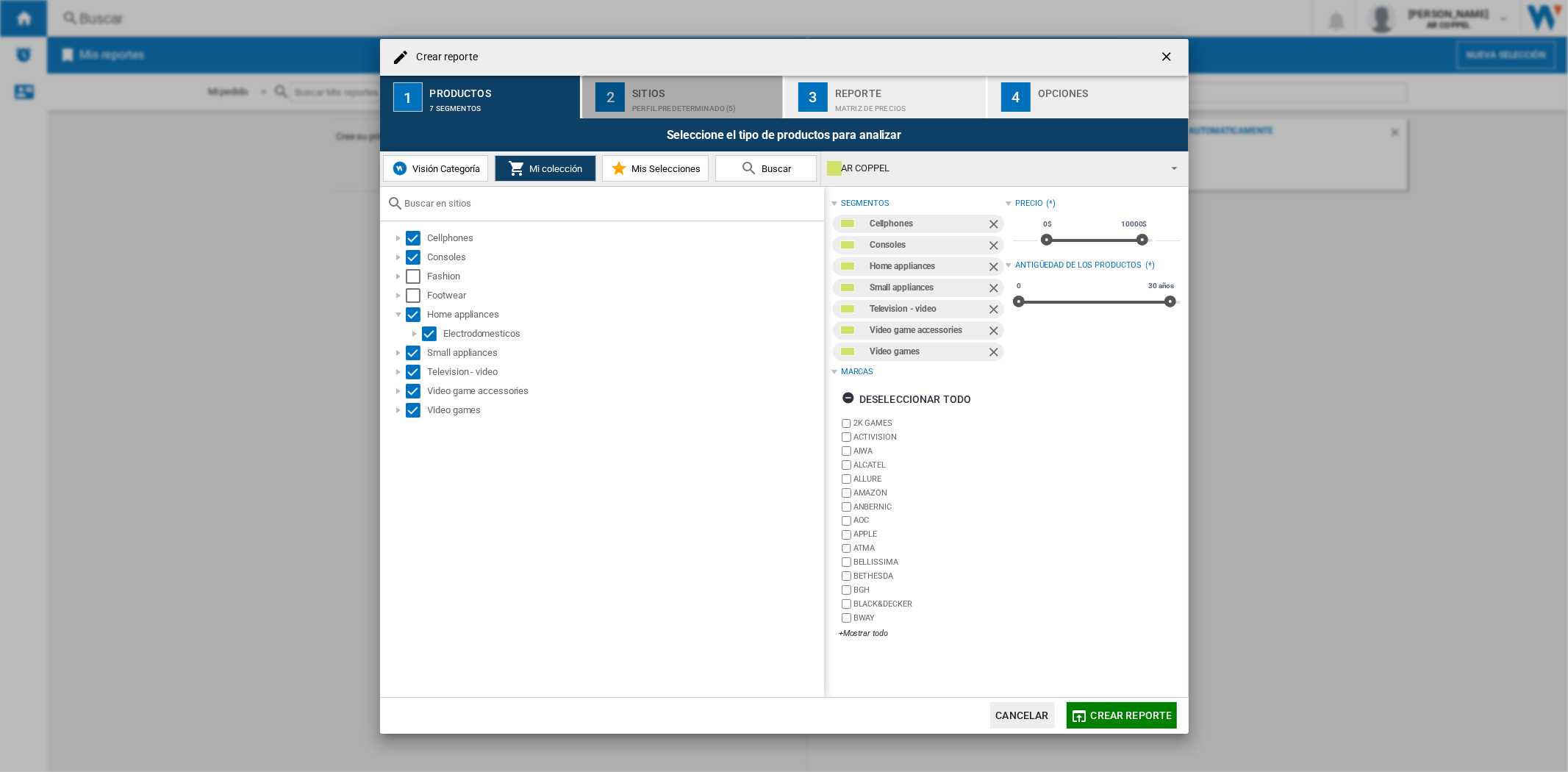
click at [672, 93] on div "Sitios" at bounding box center [704, 90] width 145 height 15
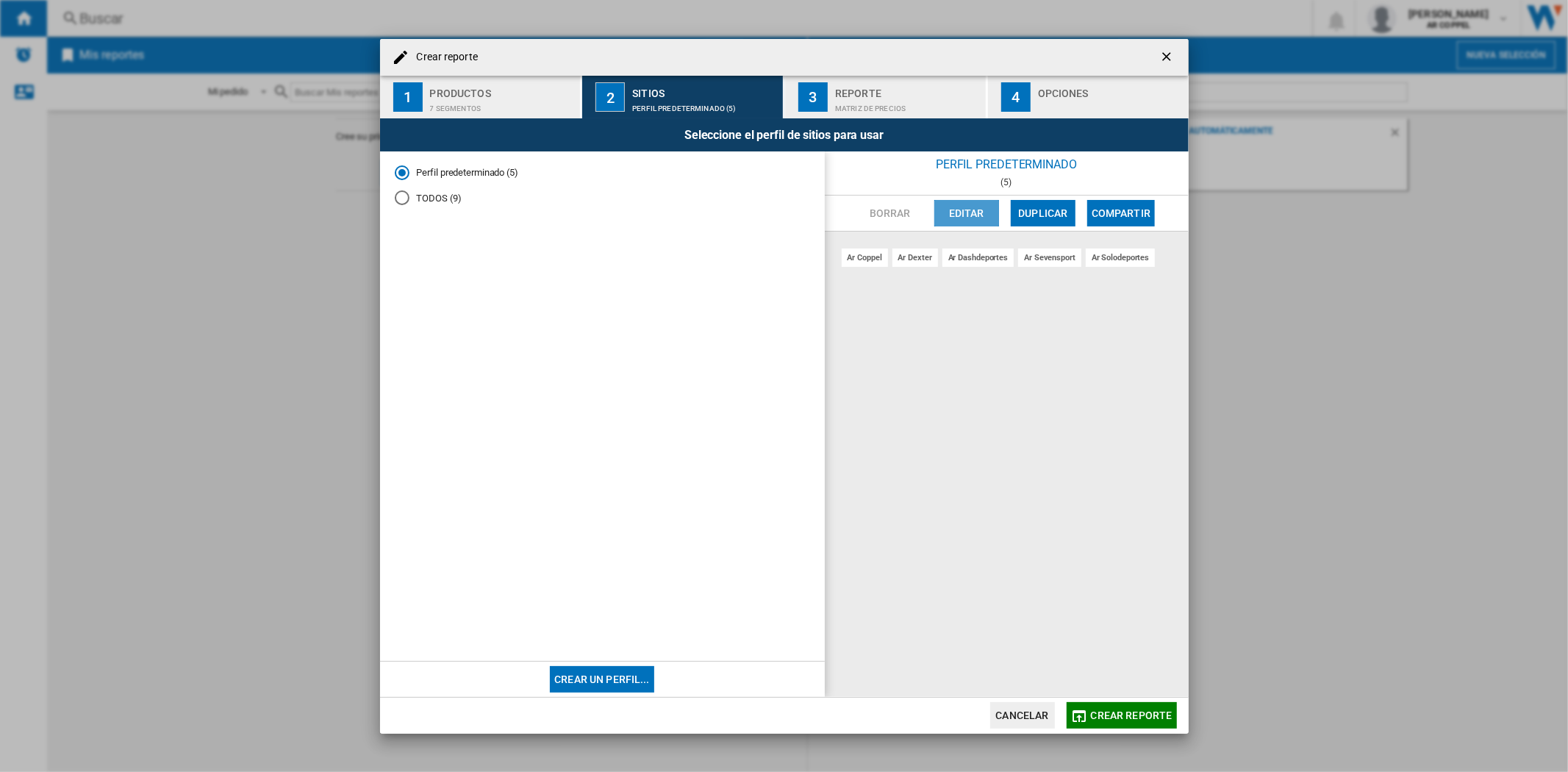
click at [960, 202] on button "Editar" at bounding box center [966, 213] width 65 height 26
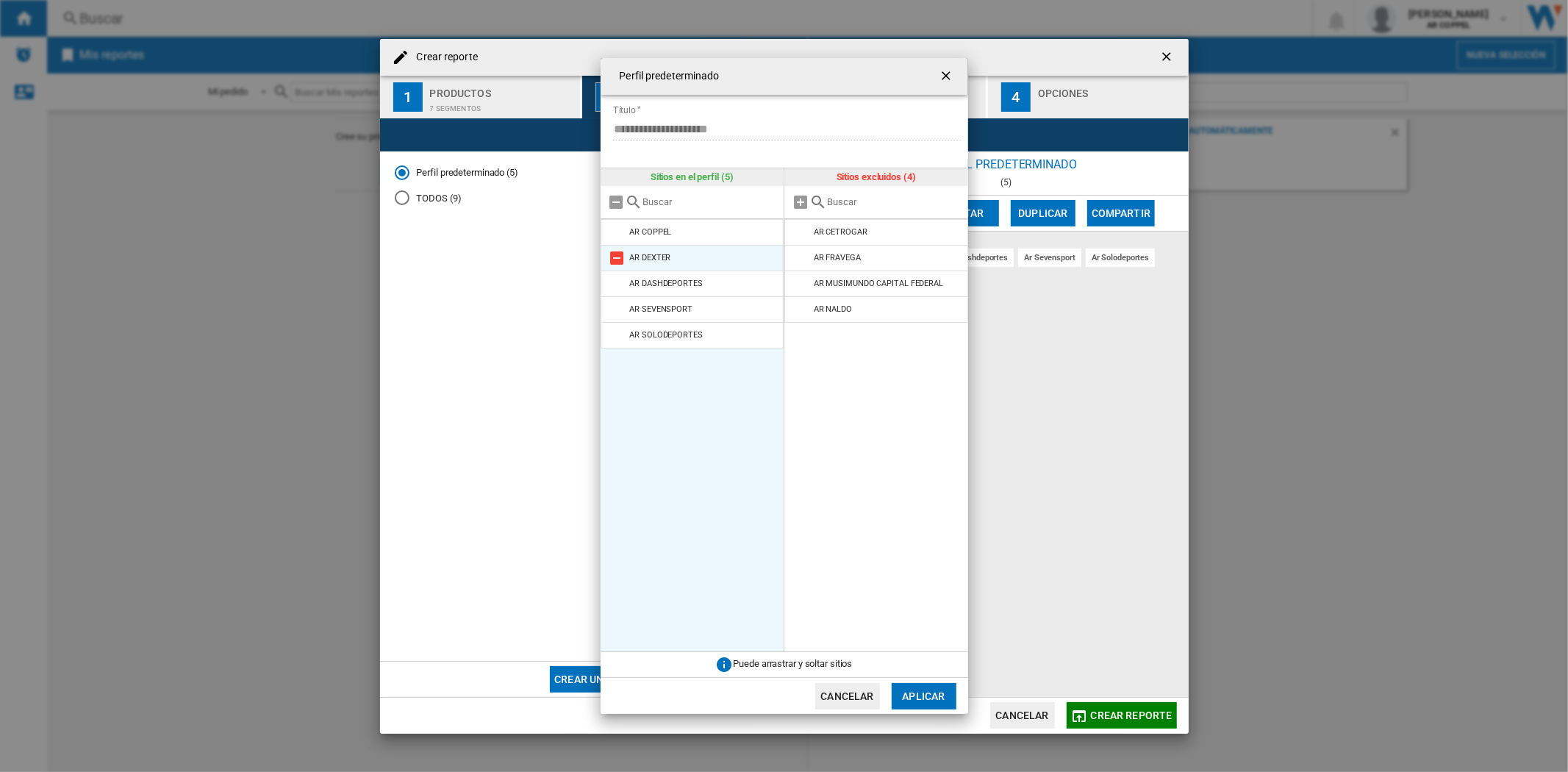
click at [618, 258] on md-icon at bounding box center [617, 257] width 18 height 18
click at [618, 260] on md-icon at bounding box center [617, 257] width 18 height 18
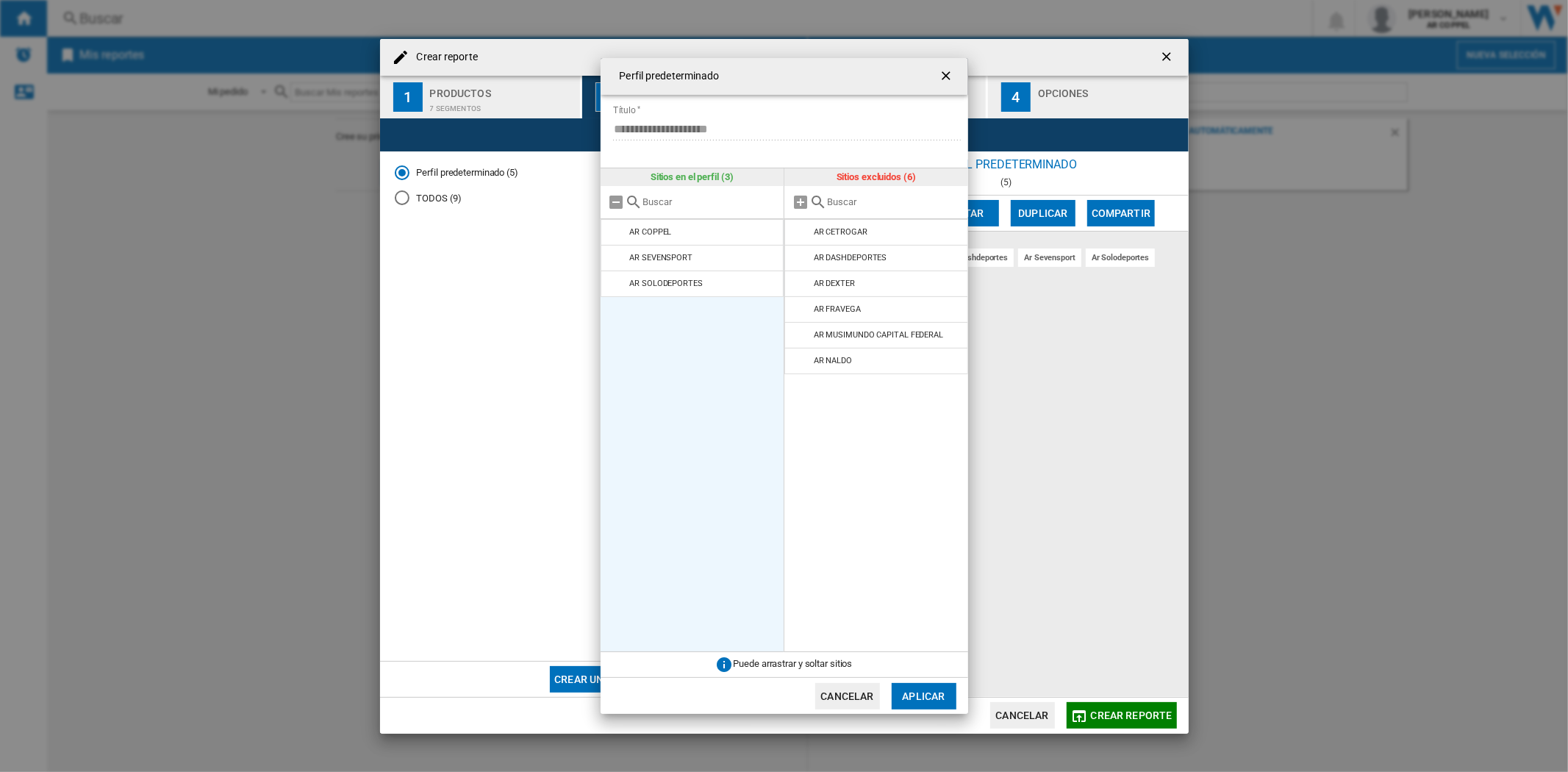
click at [618, 260] on md-icon at bounding box center [617, 257] width 18 height 18
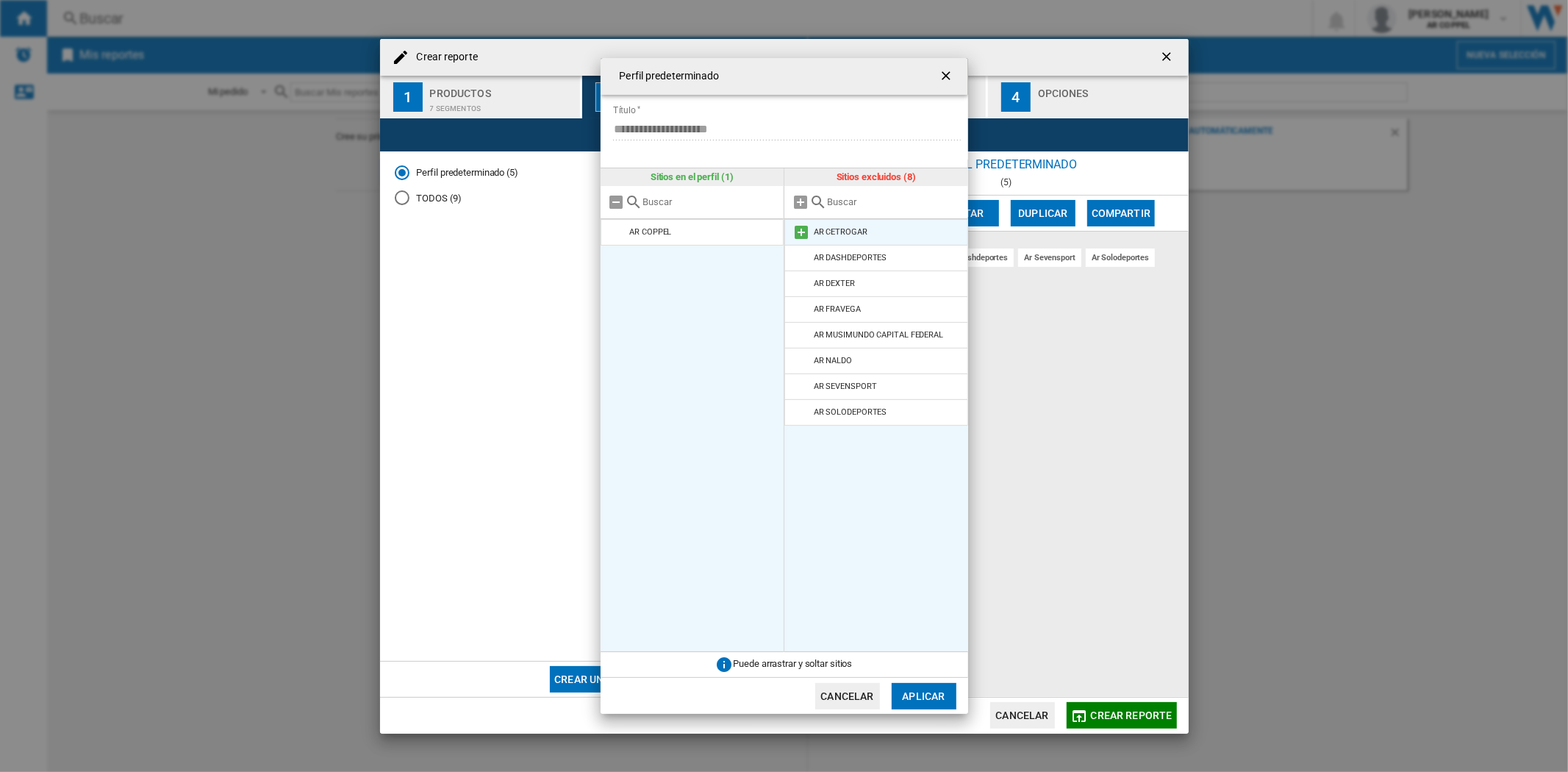
click at [796, 228] on md-icon at bounding box center [801, 232] width 18 height 18
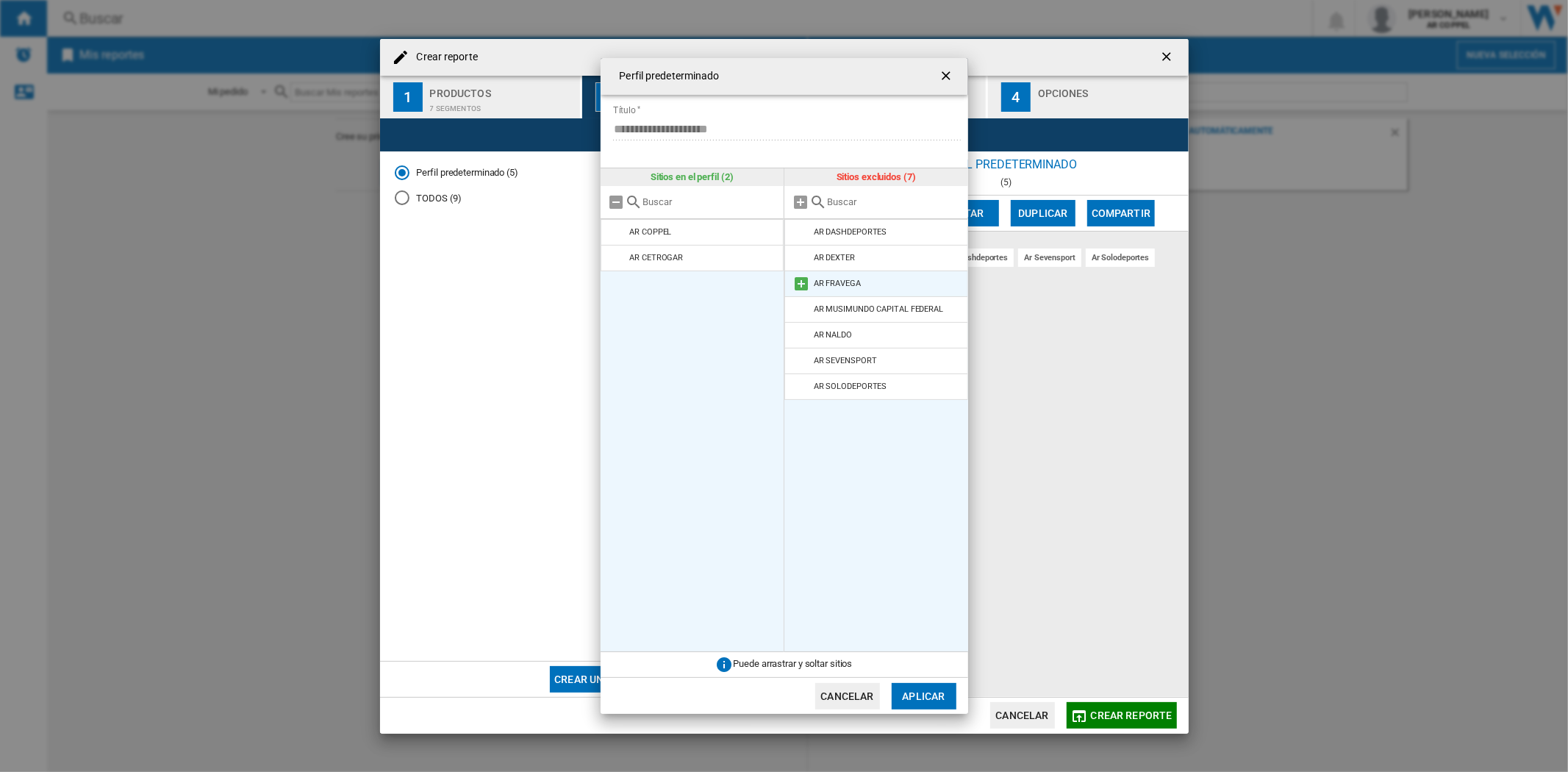
click at [796, 282] on md-icon at bounding box center [801, 284] width 18 height 18
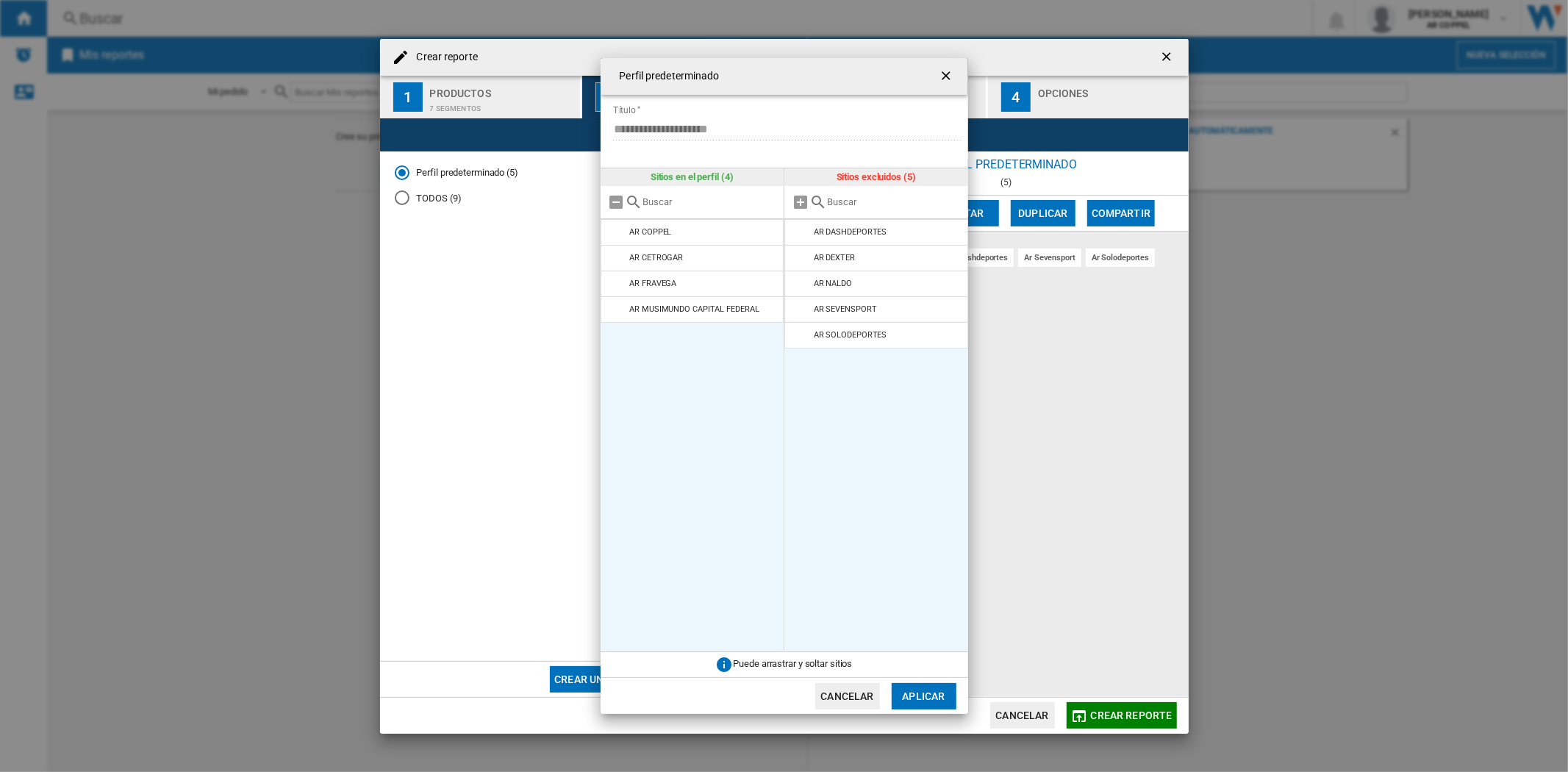
click at [796, 282] on md-icon at bounding box center [801, 284] width 18 height 18
click at [907, 699] on button "Aplicar" at bounding box center [924, 696] width 65 height 26
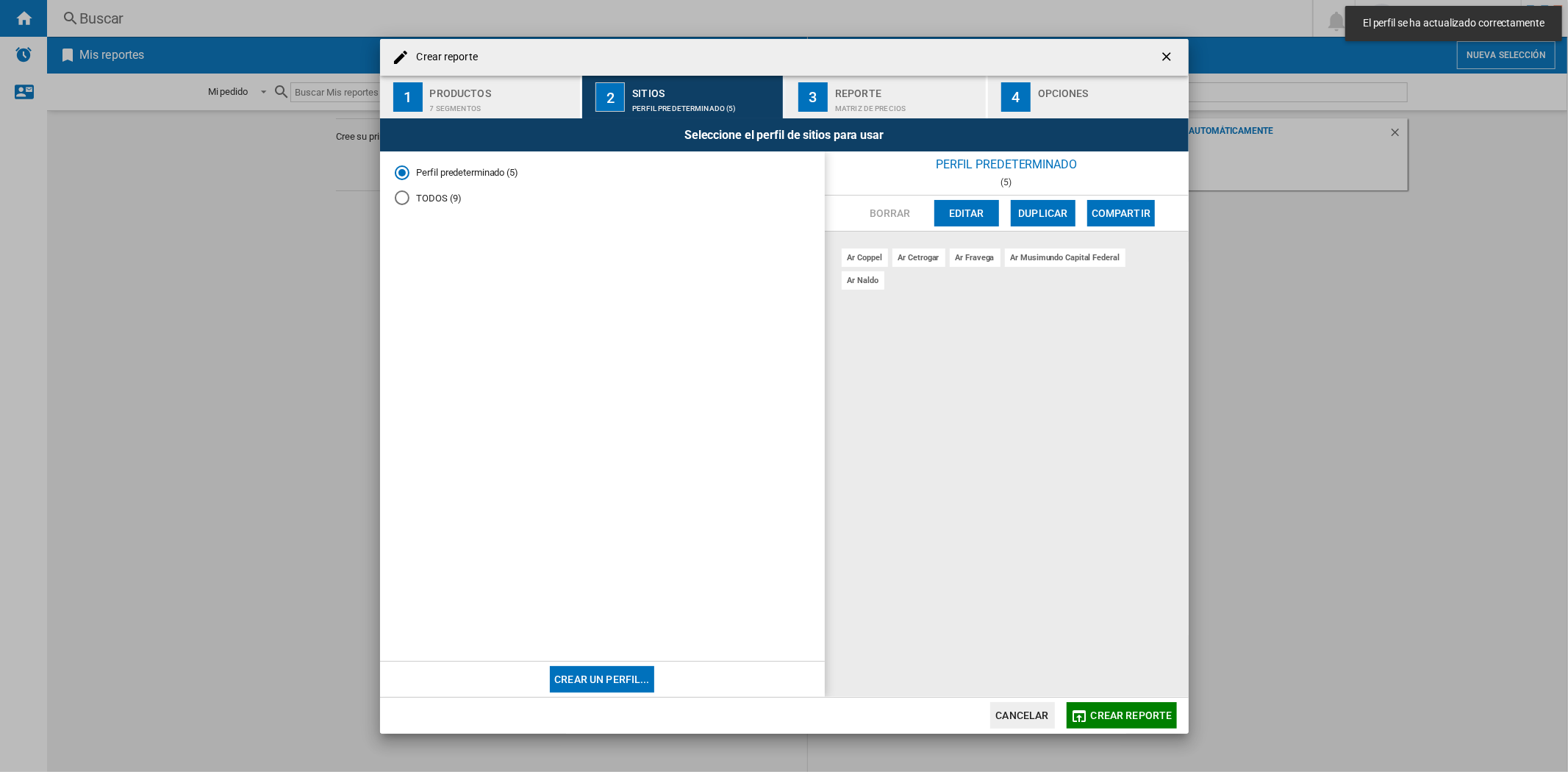
click at [851, 99] on div "Matriz de precios" at bounding box center [908, 105] width 145 height 15
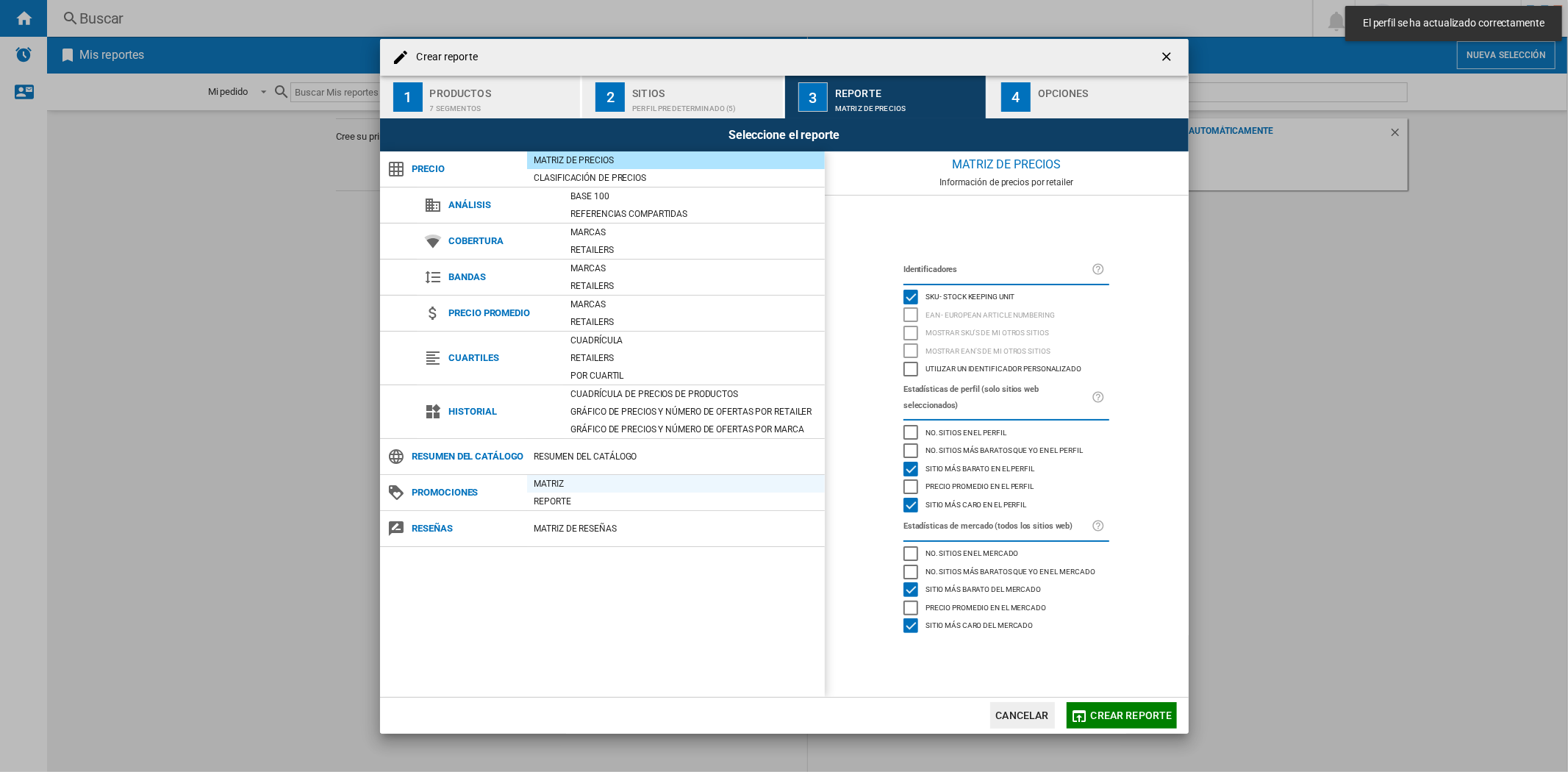
click at [542, 491] on div "Matriz" at bounding box center [676, 484] width 298 height 15
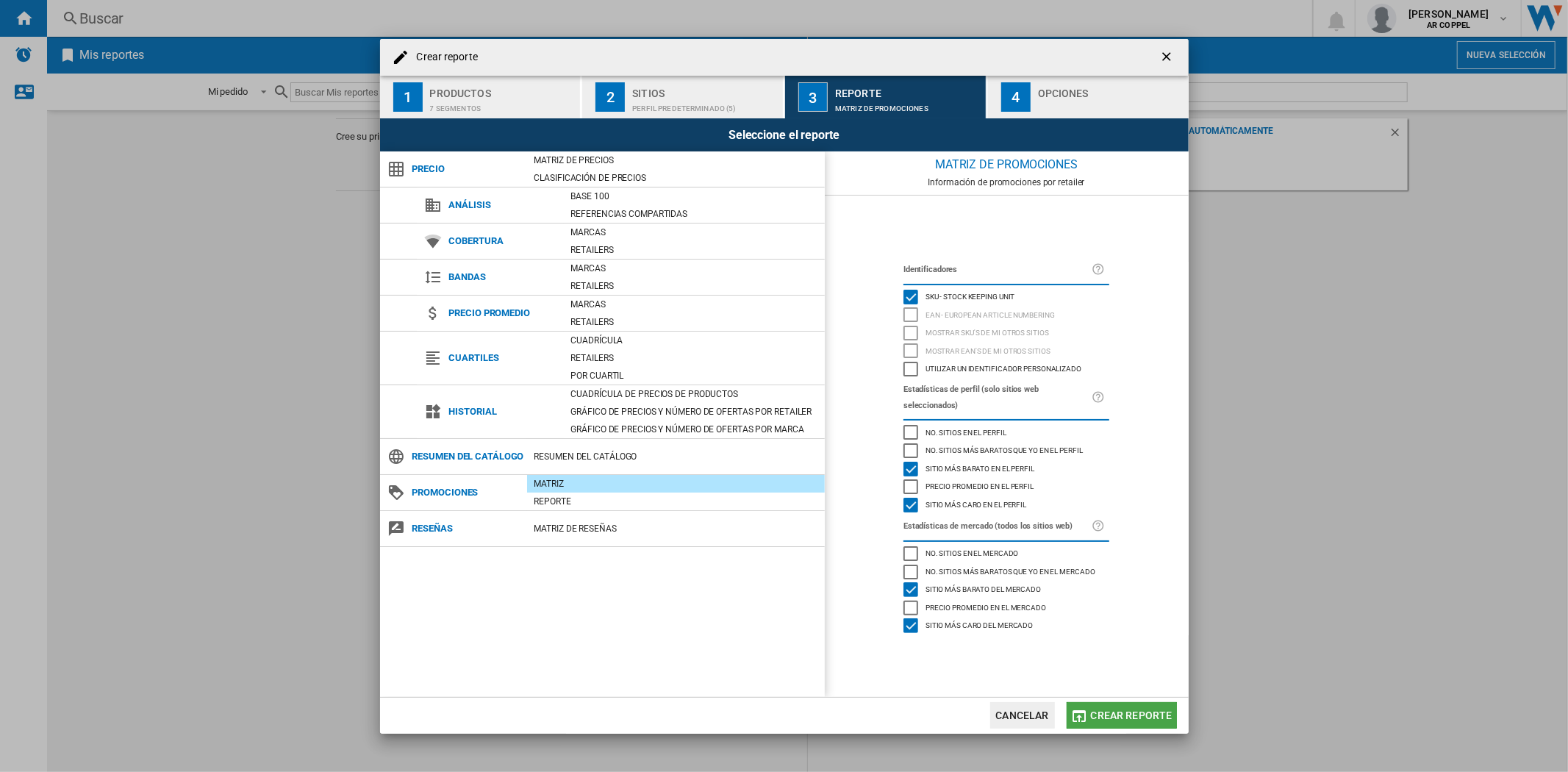
click at [1138, 718] on span "Crear reporte" at bounding box center [1131, 715] width 82 height 11
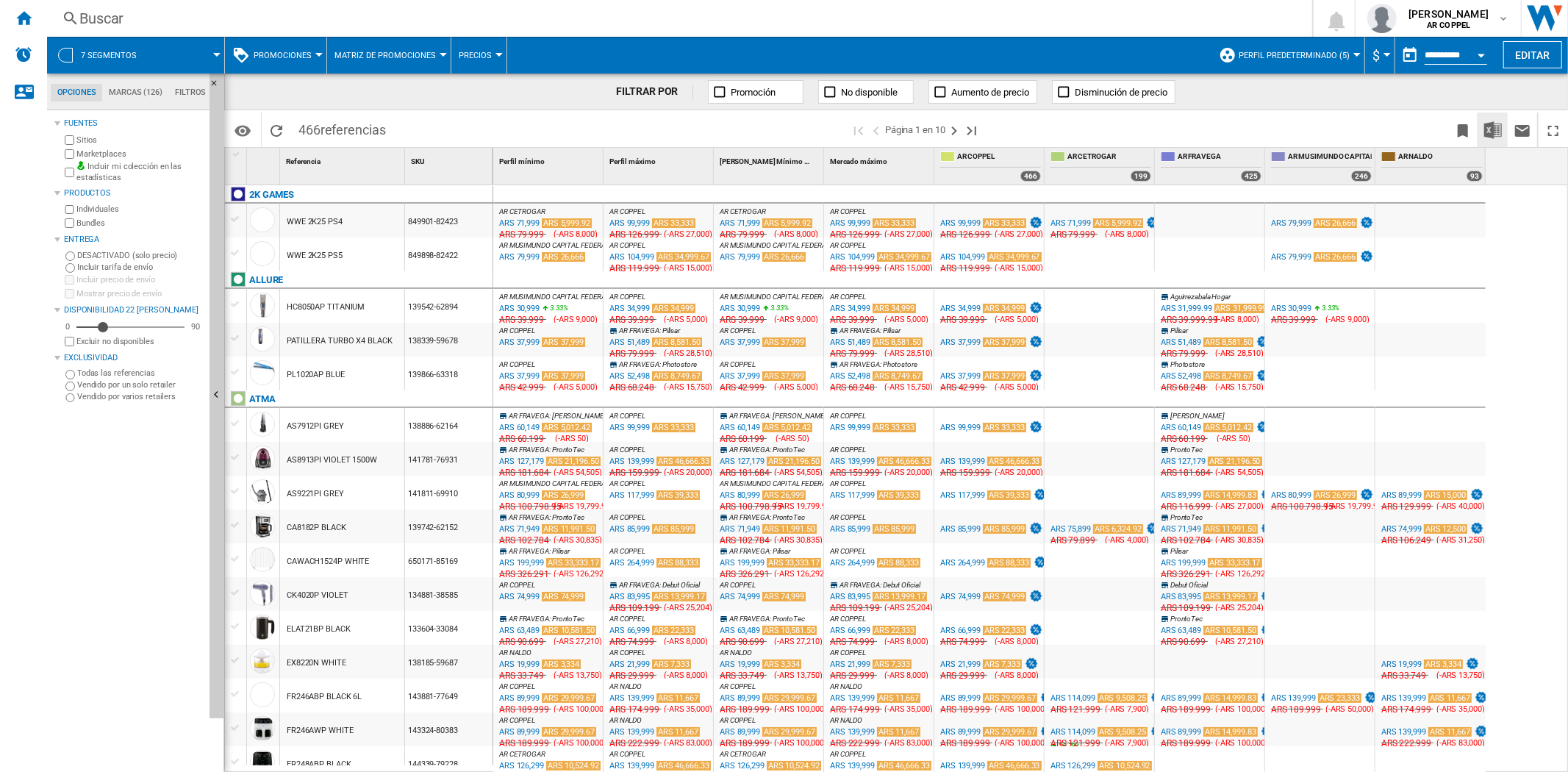
click at [1495, 135] on img "Descargar en Excel" at bounding box center [1493, 130] width 18 height 18
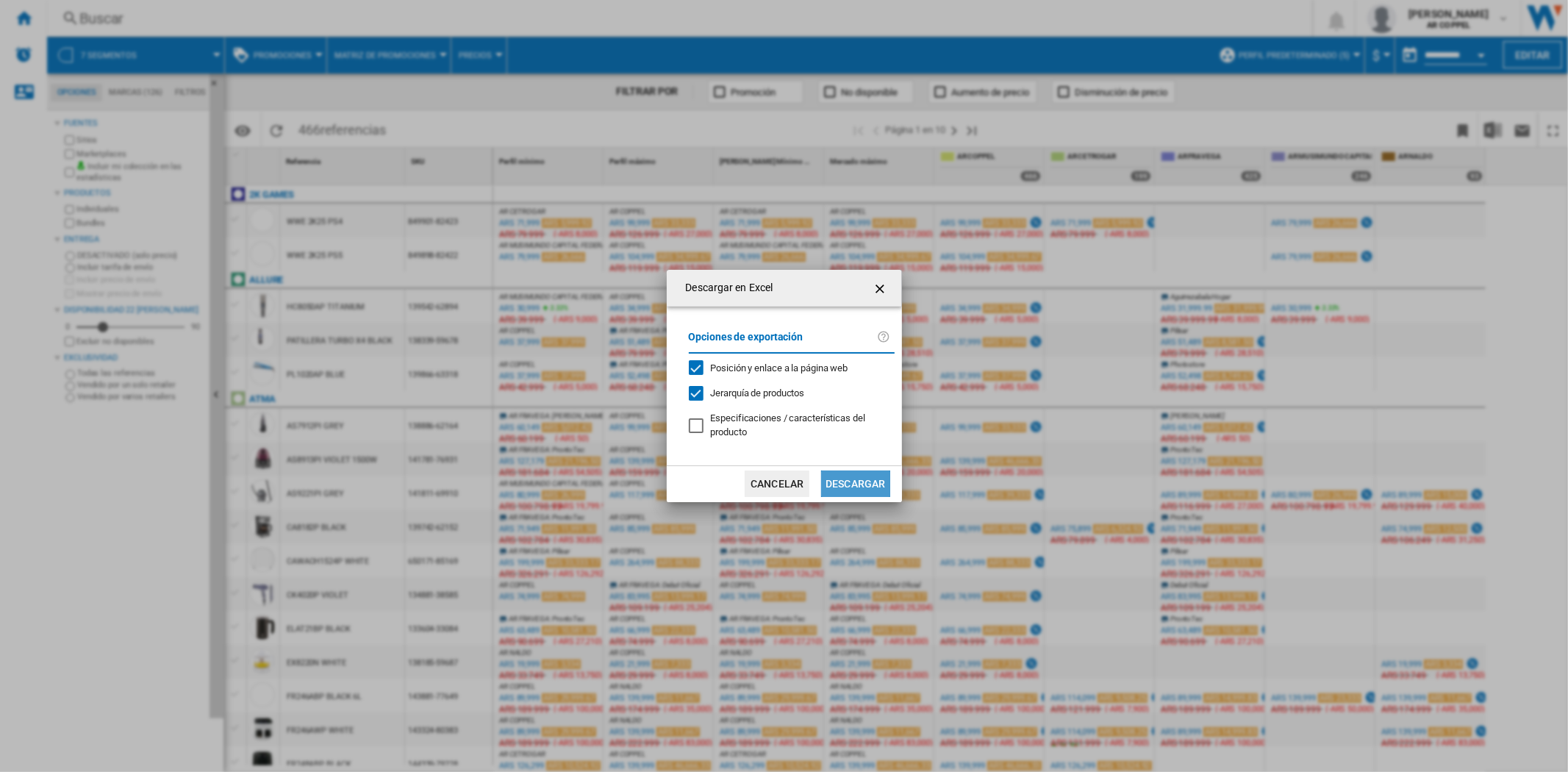
click at [850, 484] on button "Descargar" at bounding box center [855, 484] width 69 height 26
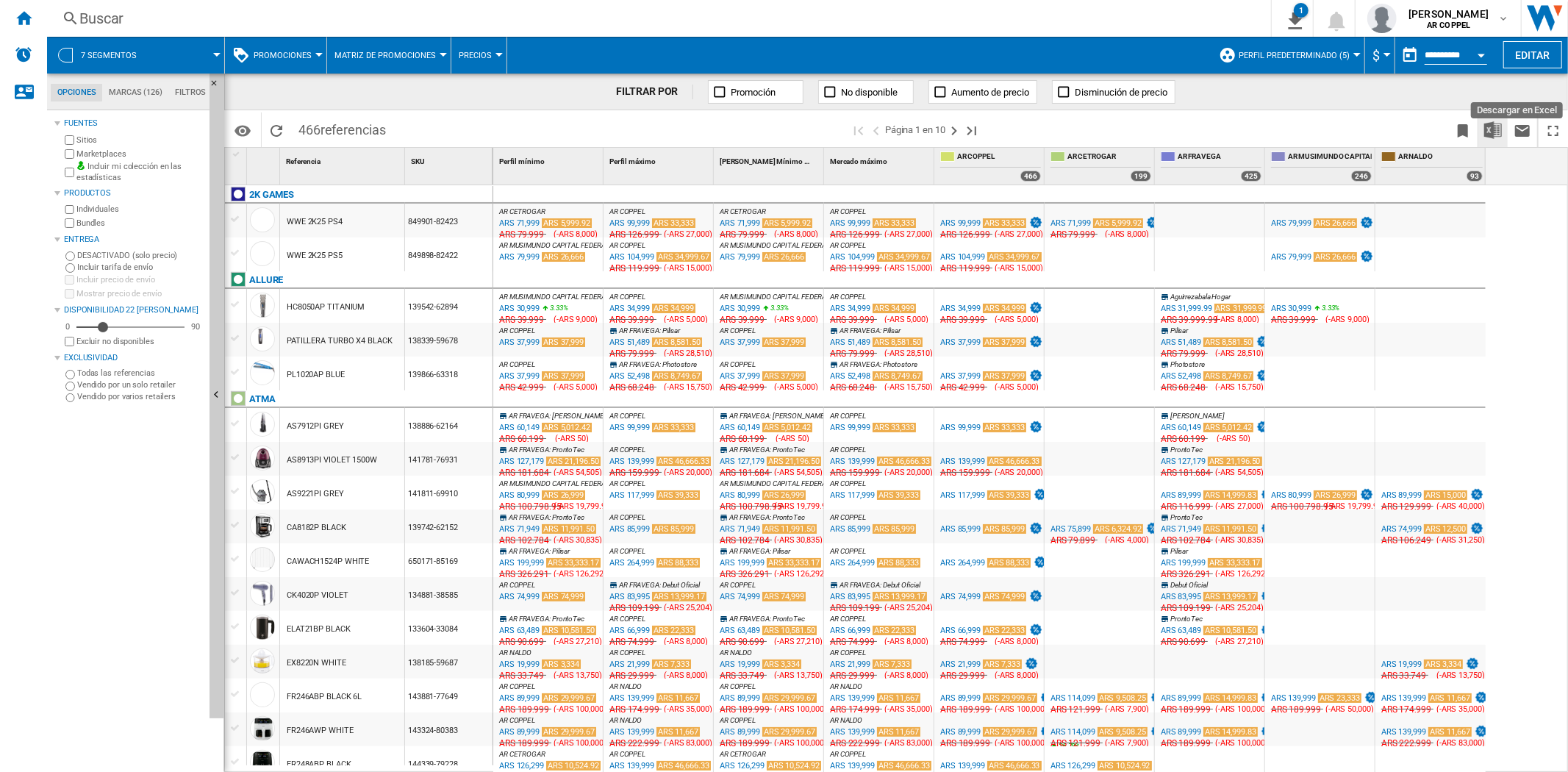
click at [1495, 138] on img "Descargar en Excel" at bounding box center [1493, 130] width 18 height 18
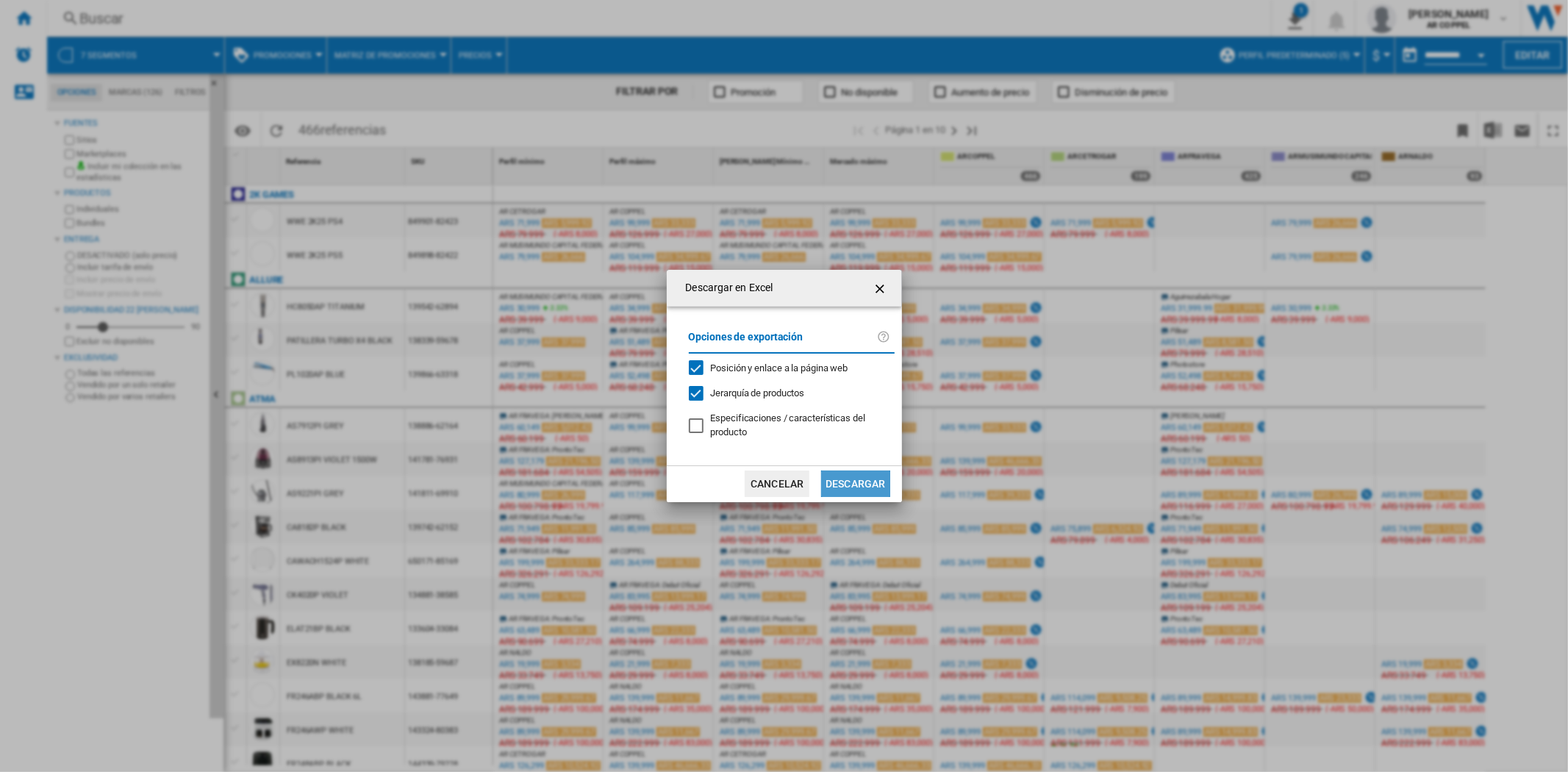
click at [882, 488] on button "Descargar" at bounding box center [855, 484] width 69 height 26
